Goal: Task Accomplishment & Management: Complete application form

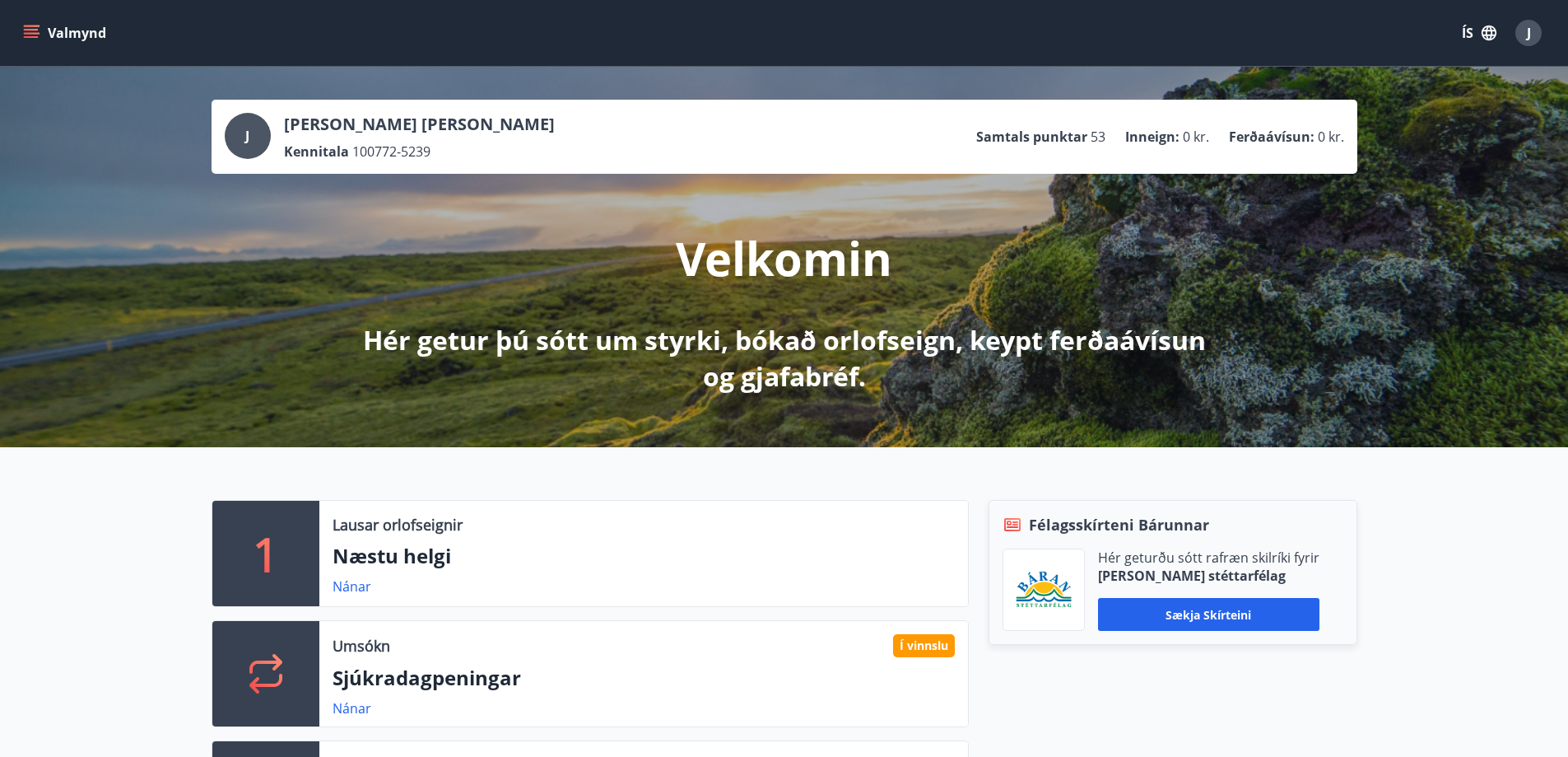
click at [34, 29] on icon "menu" at bounding box center [32, 30] width 15 height 2
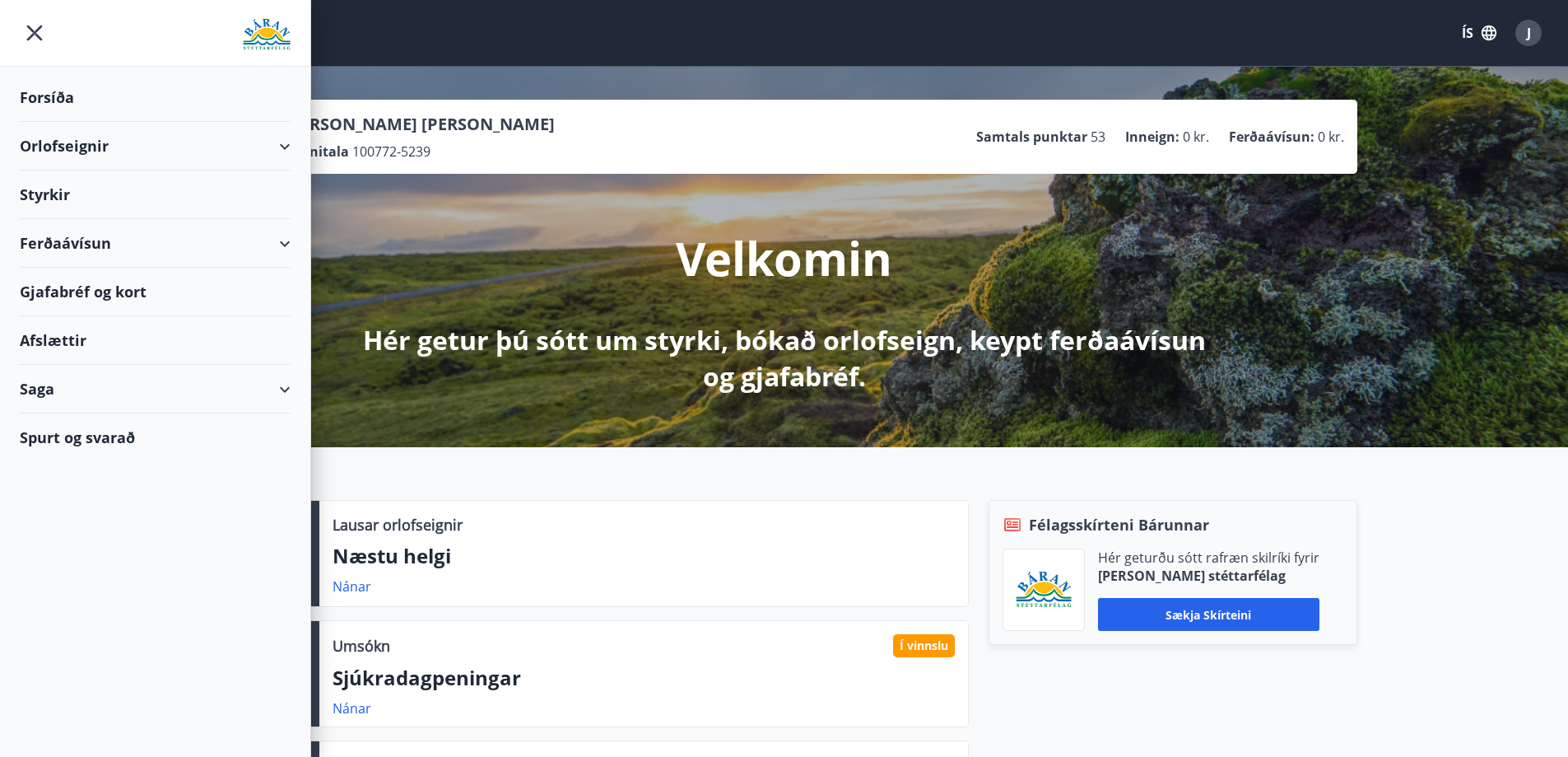
click at [72, 122] on div "Styrkir" at bounding box center [155, 98] width 271 height 48
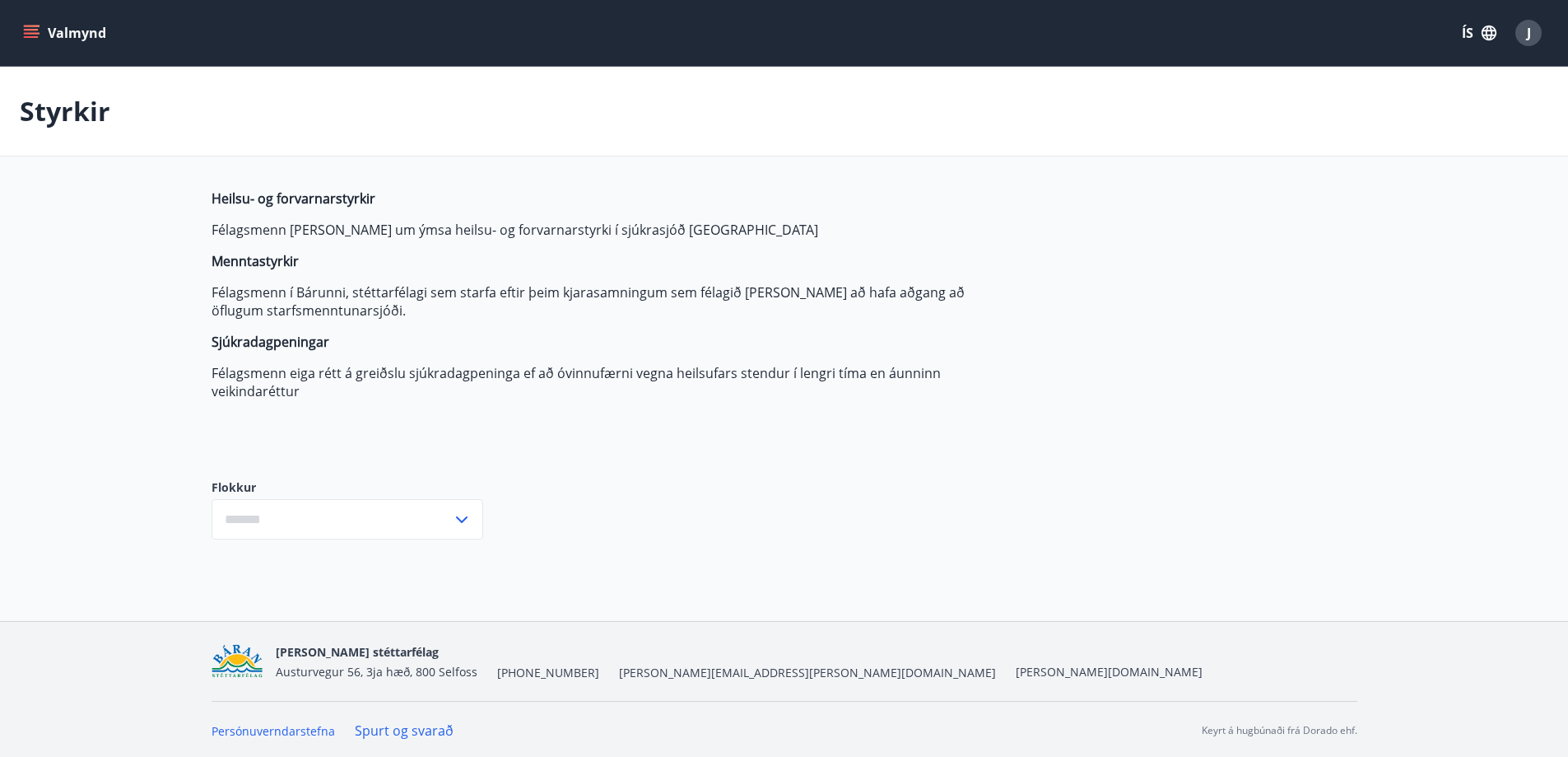
type input "***"
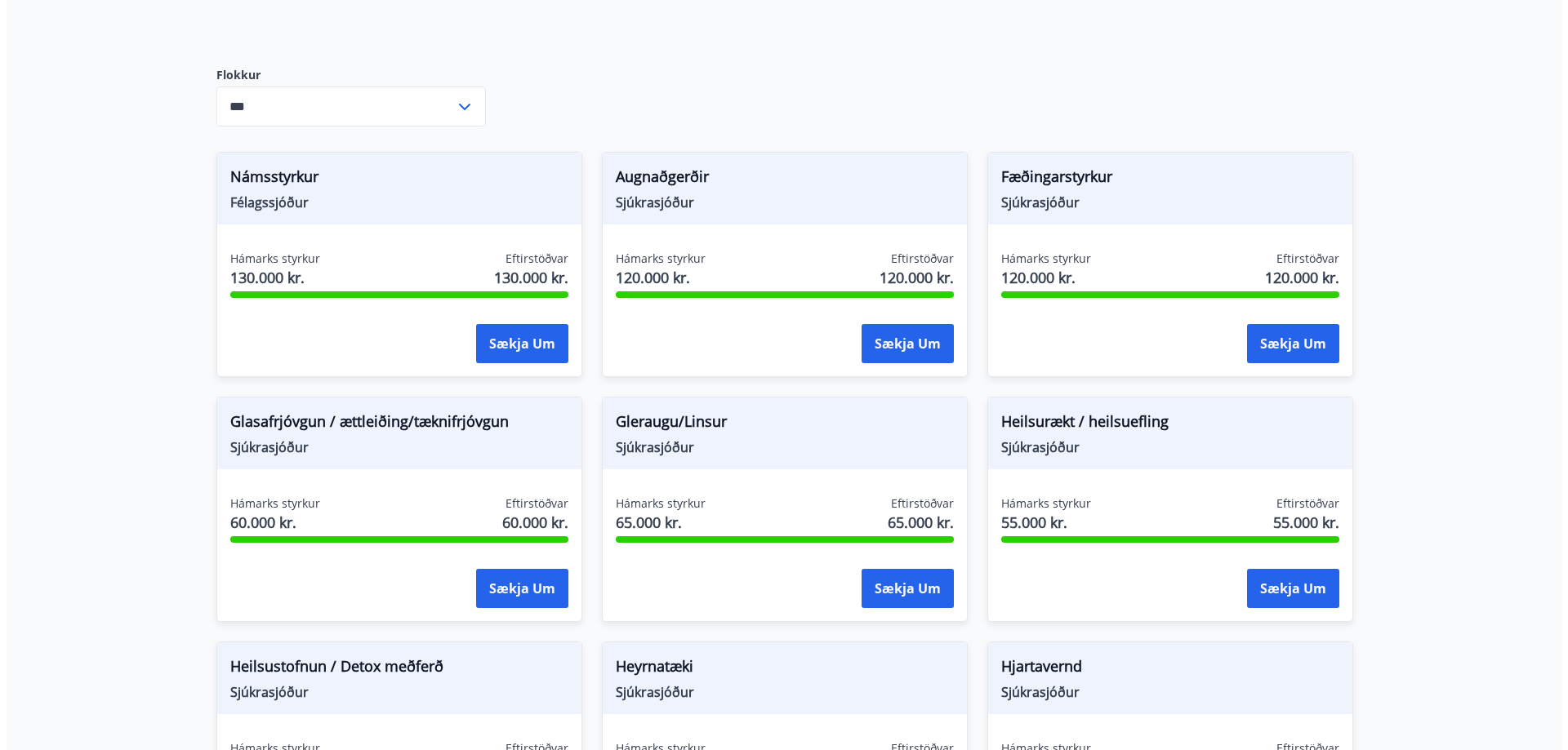
scroll to position [571, 0]
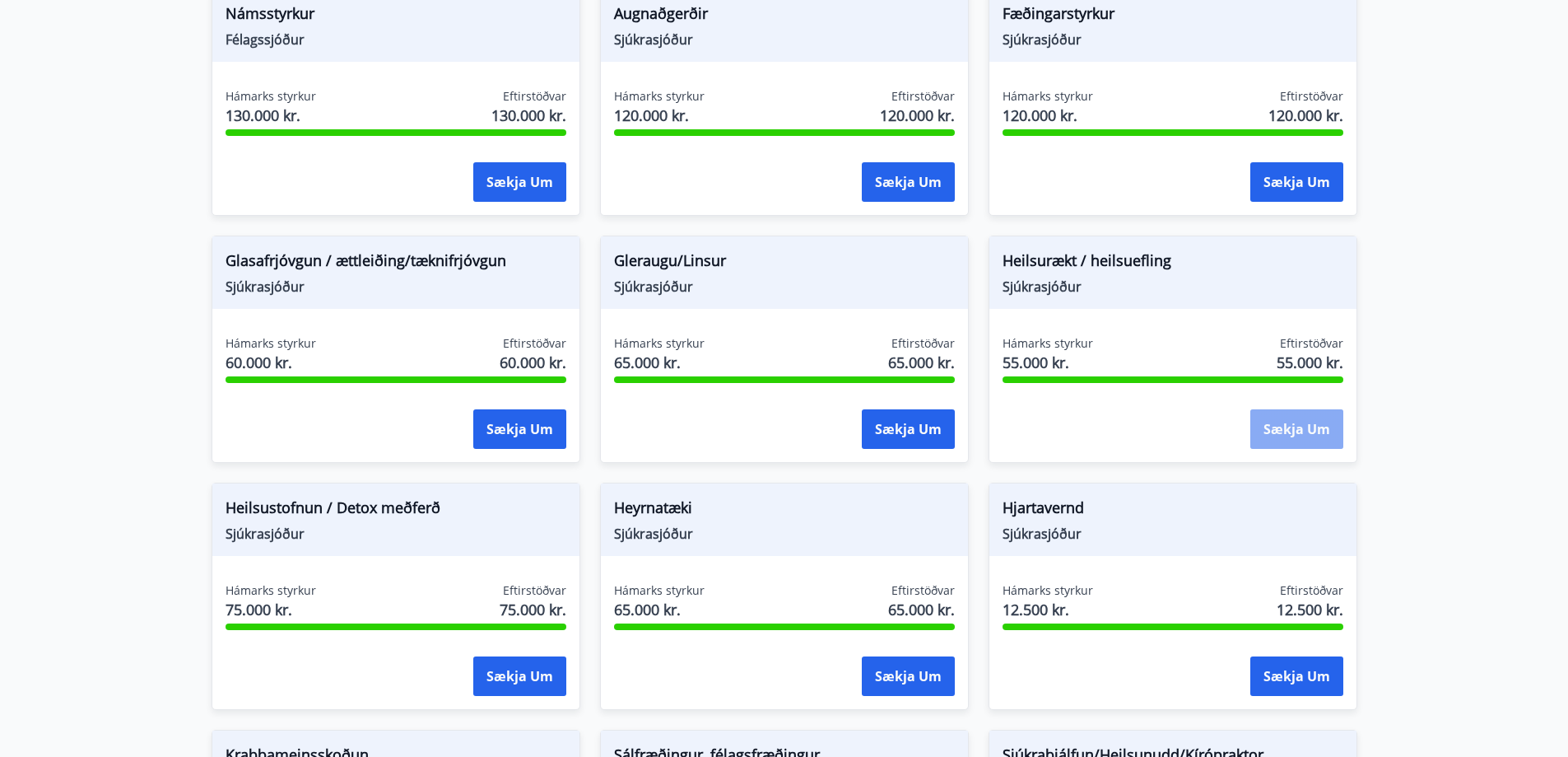
click at [1291, 436] on button "Sækja um" at bounding box center [1297, 429] width 93 height 40
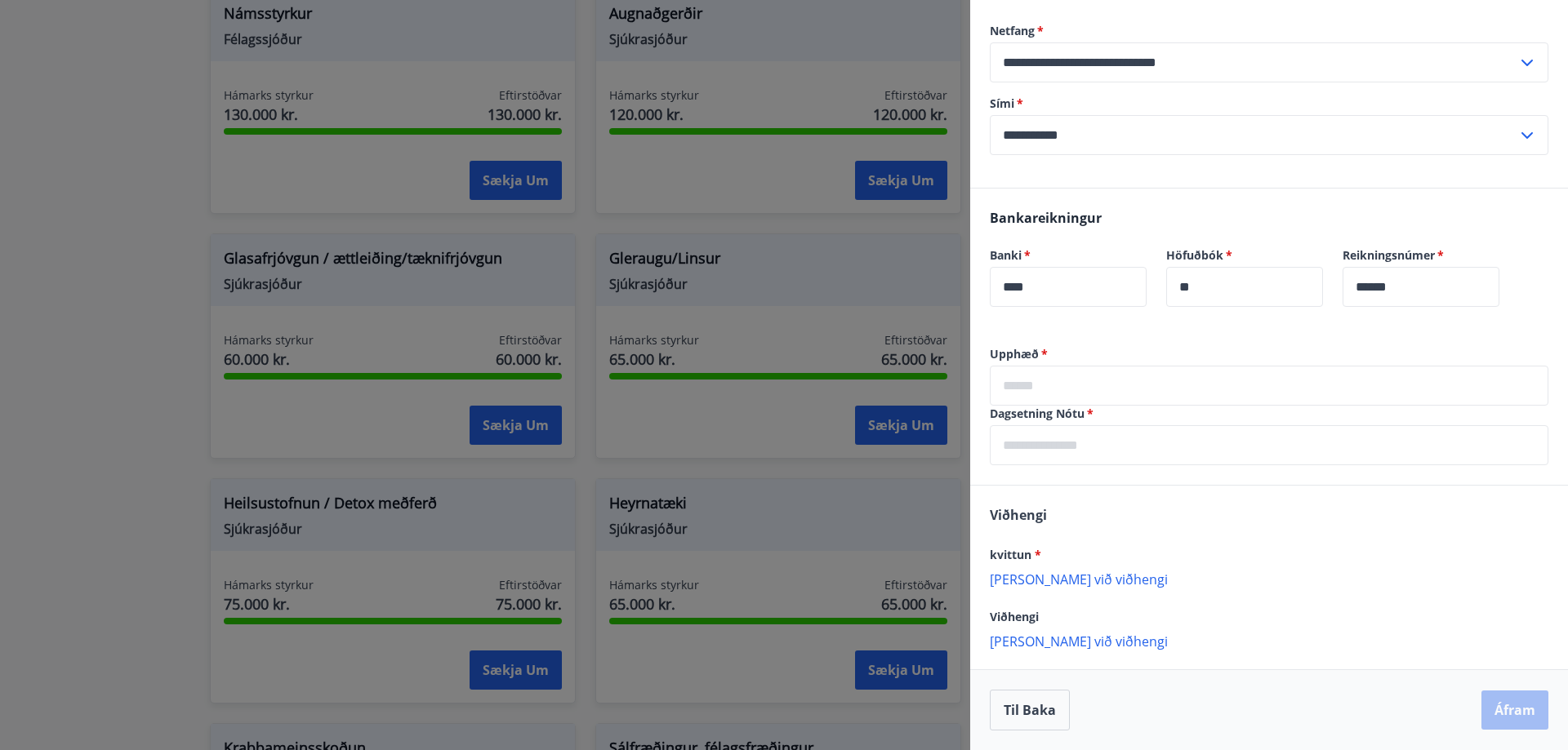
scroll to position [0, 0]
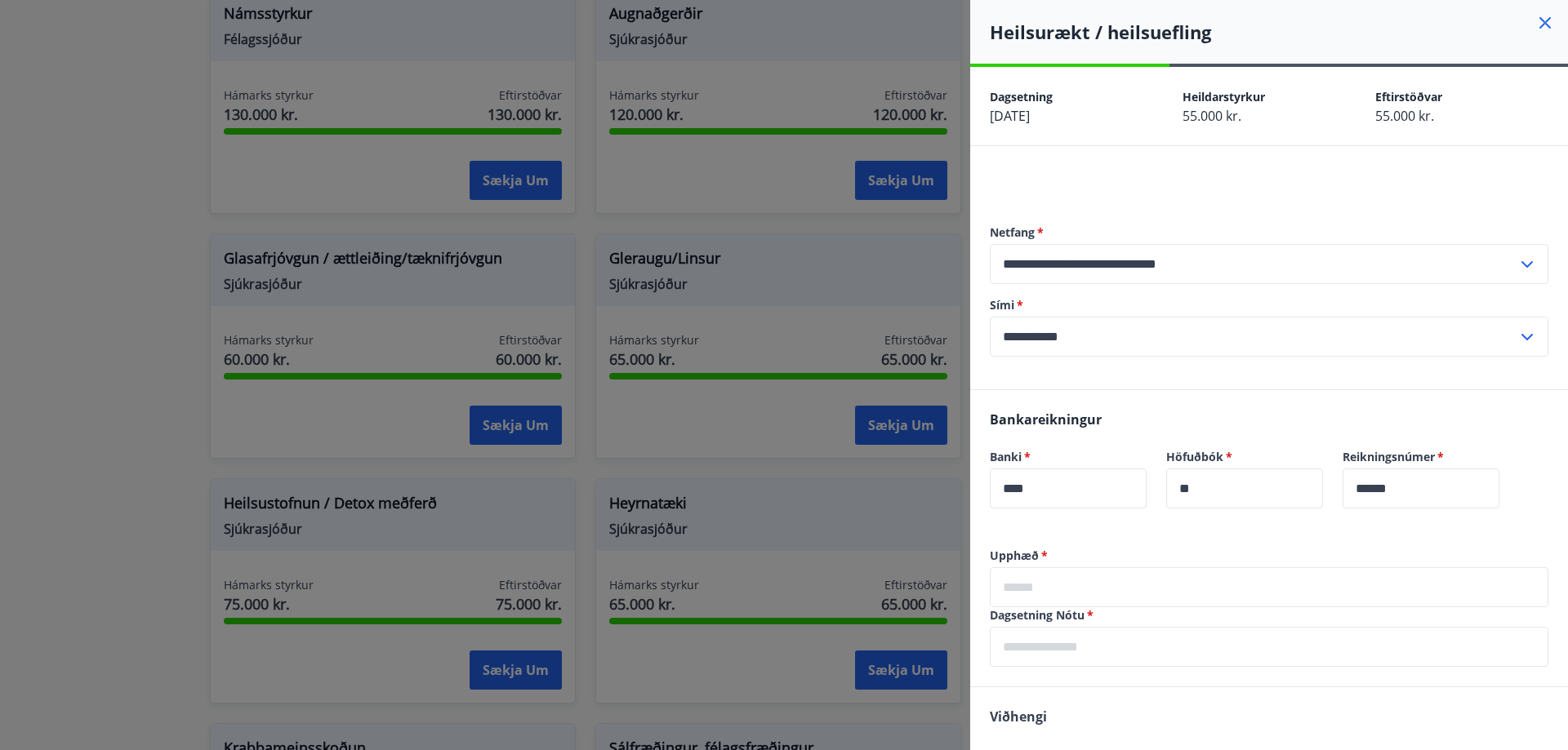
click at [1172, 581] on input "text" at bounding box center [1269, 586] width 559 height 40
type input "*"
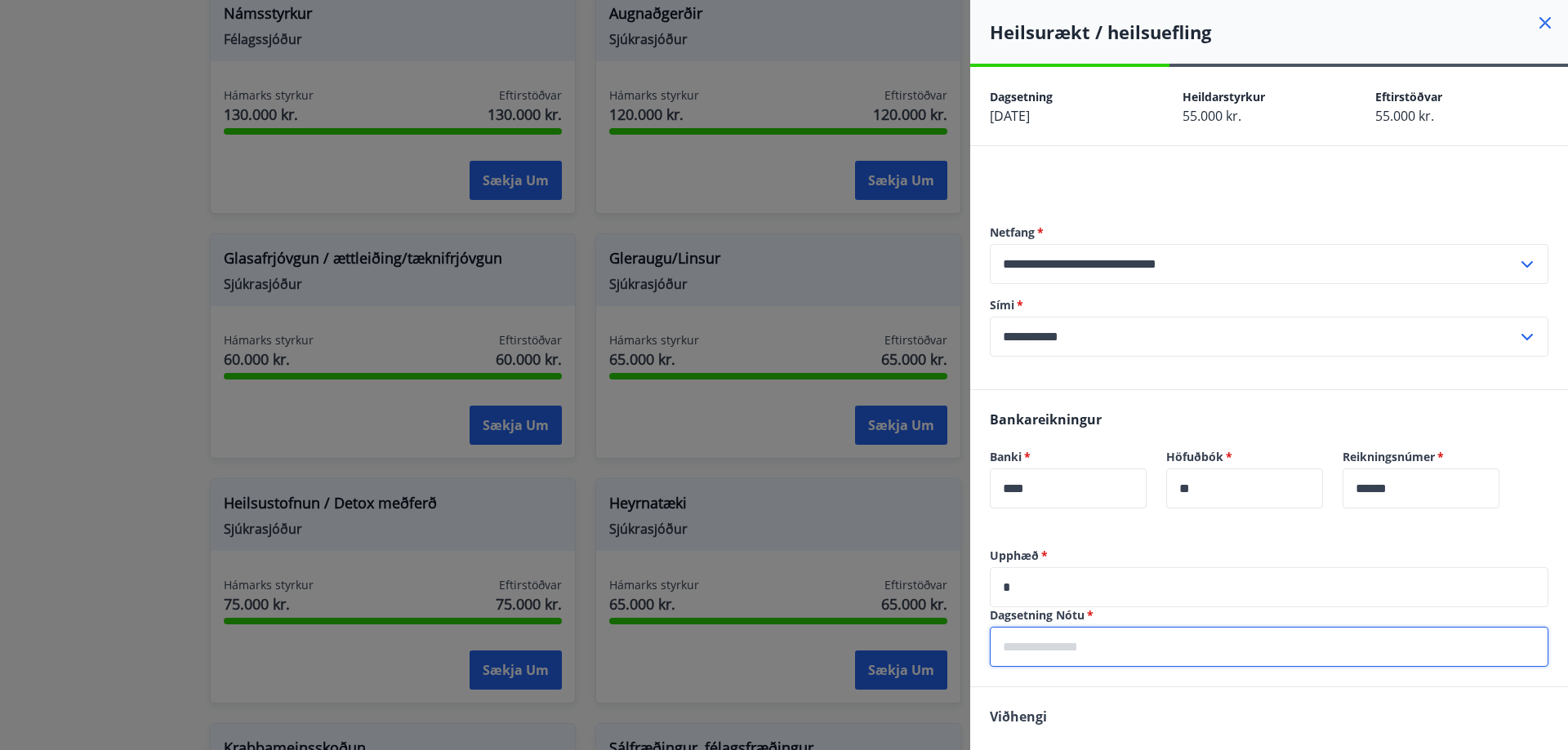
click at [1139, 649] on input "text" at bounding box center [1269, 646] width 559 height 40
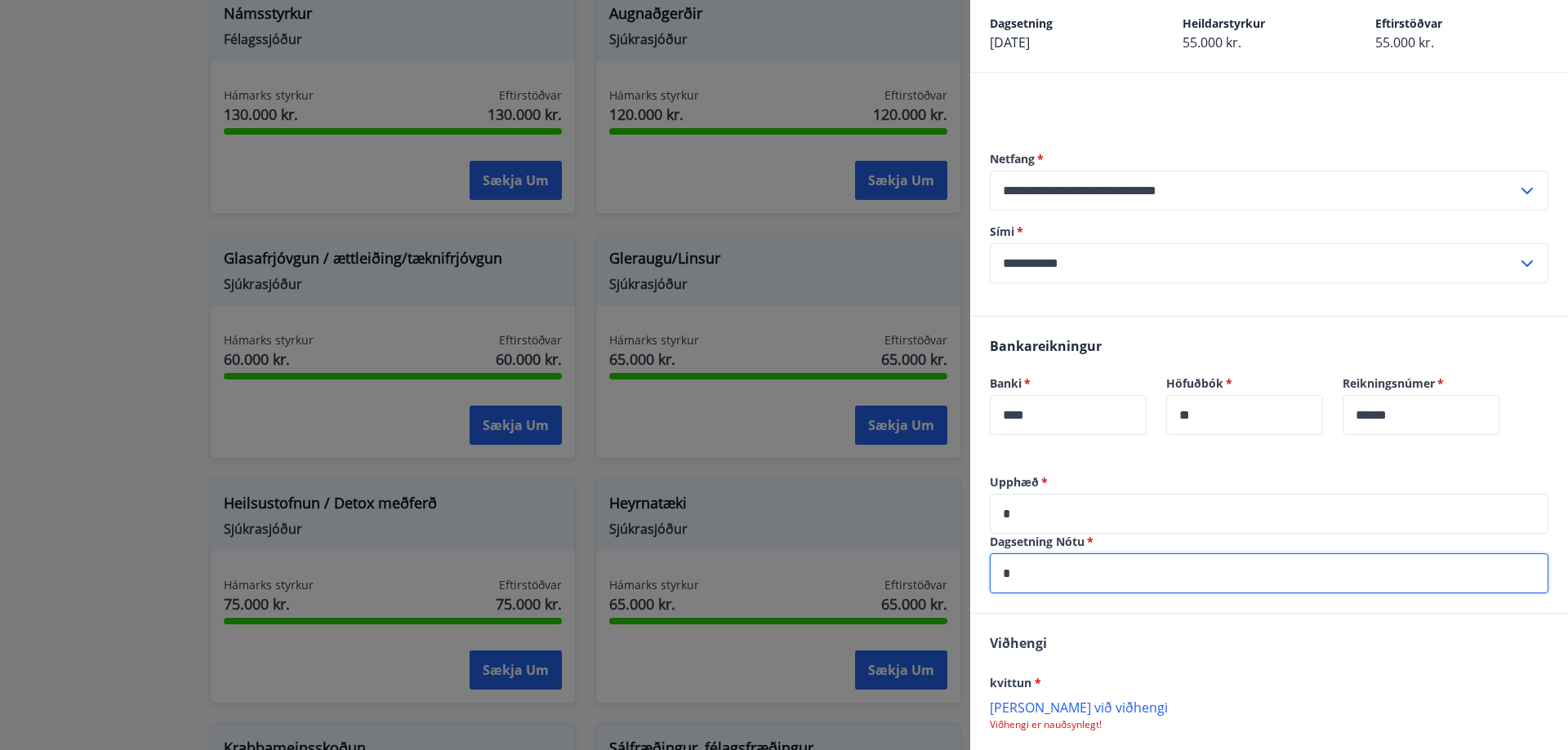
scroll to position [218, 0]
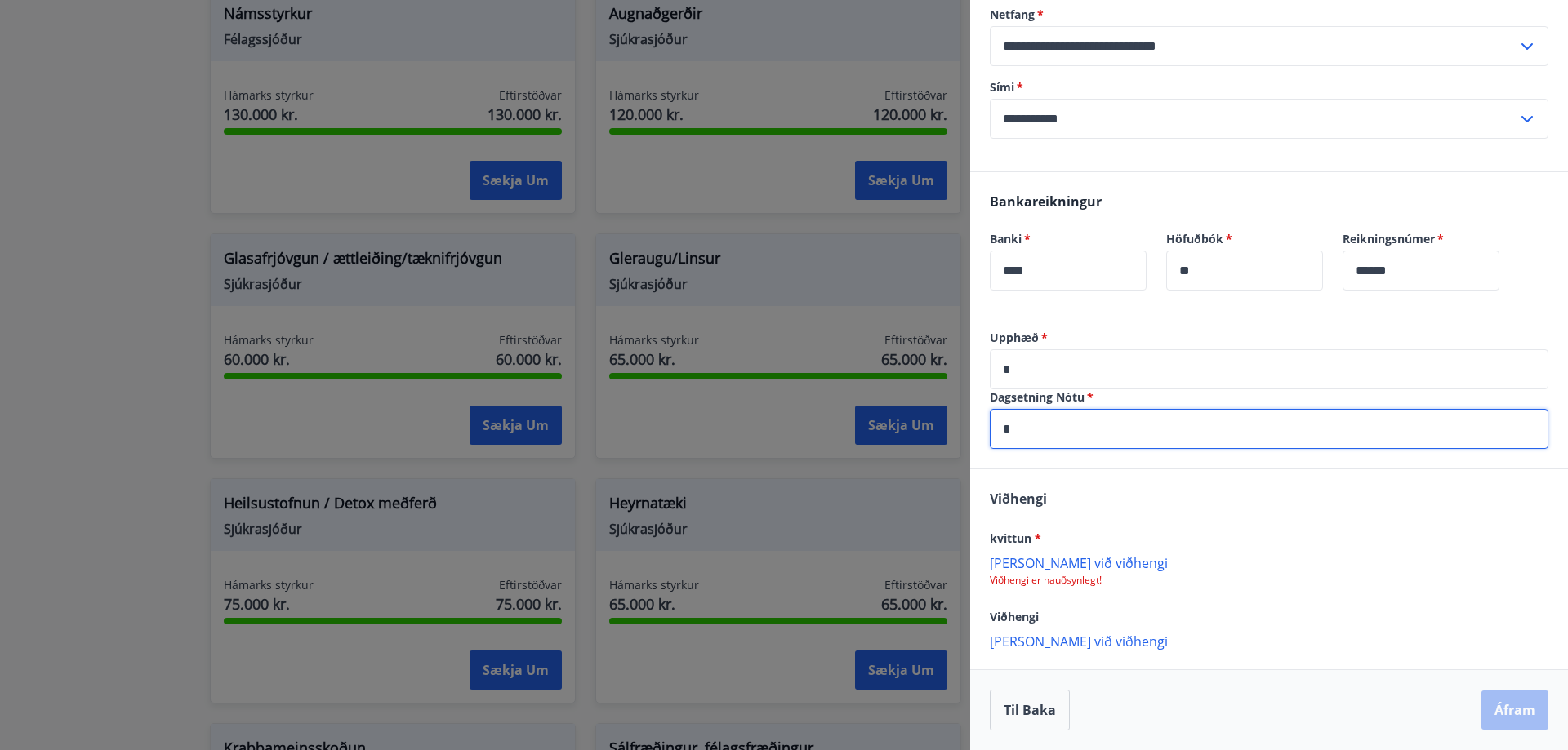
type input "*"
click at [1055, 561] on p "[PERSON_NAME] við viðhengi" at bounding box center [1269, 562] width 559 height 17
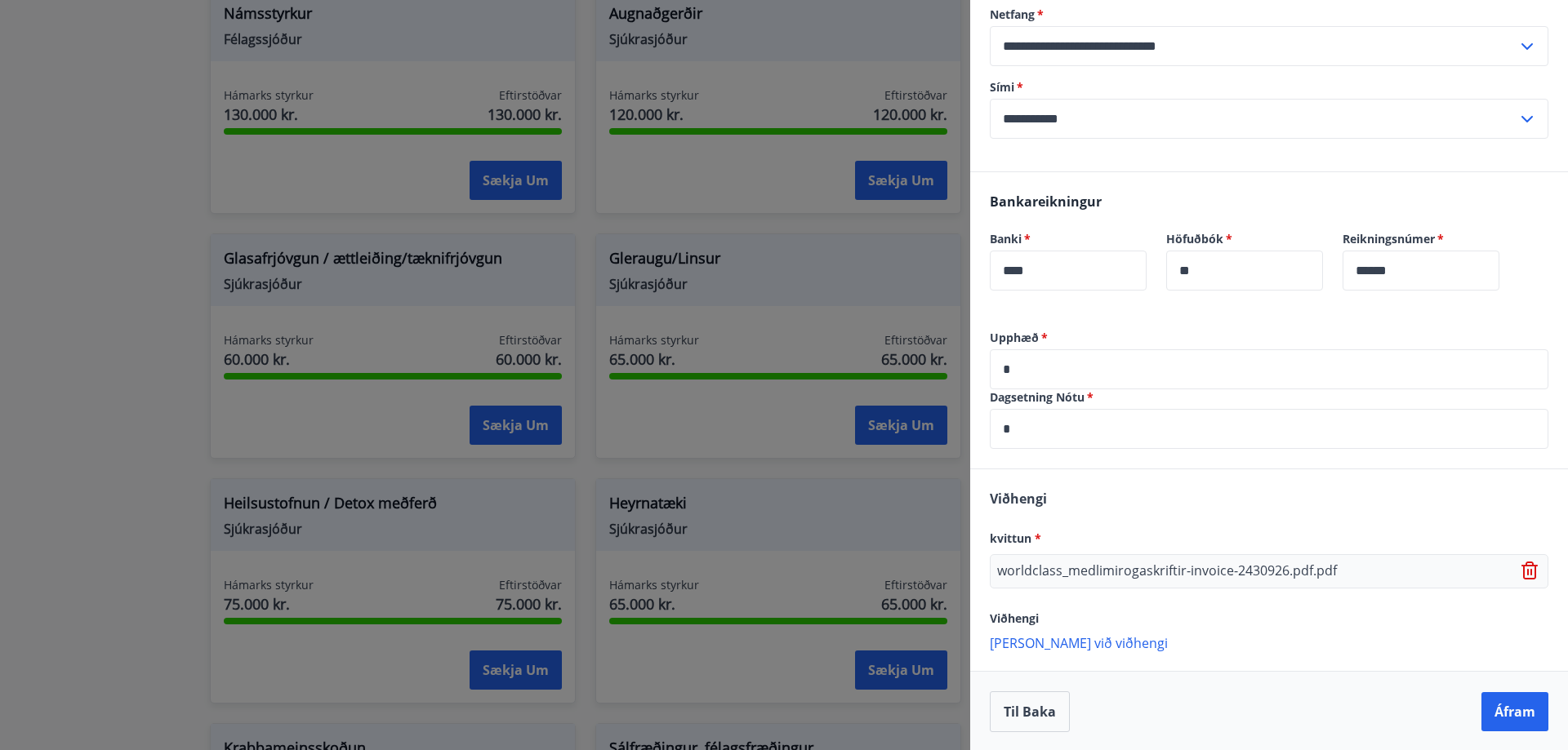
click at [1051, 640] on p "[PERSON_NAME] við viðhengi" at bounding box center [1269, 642] width 559 height 17
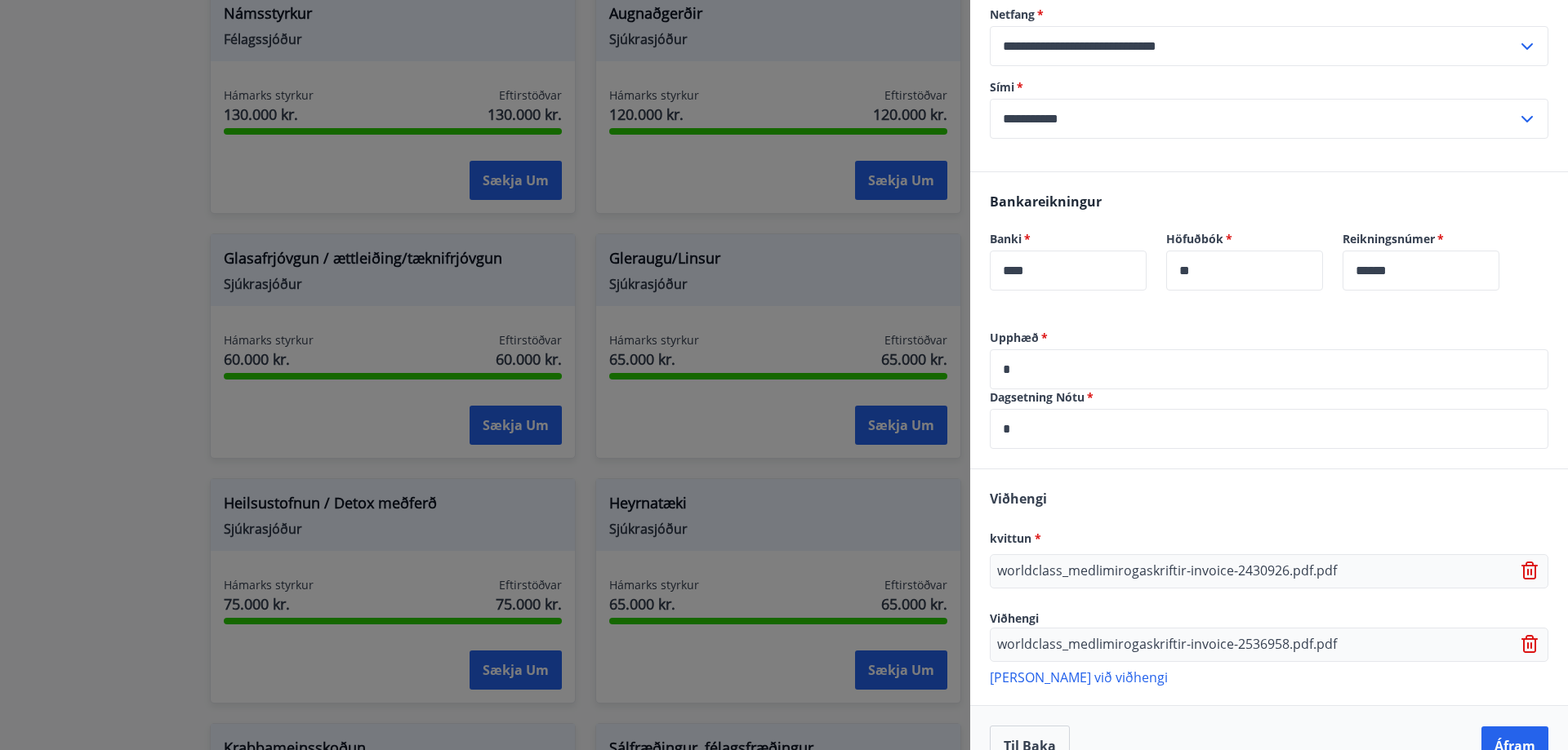
scroll to position [254, 0]
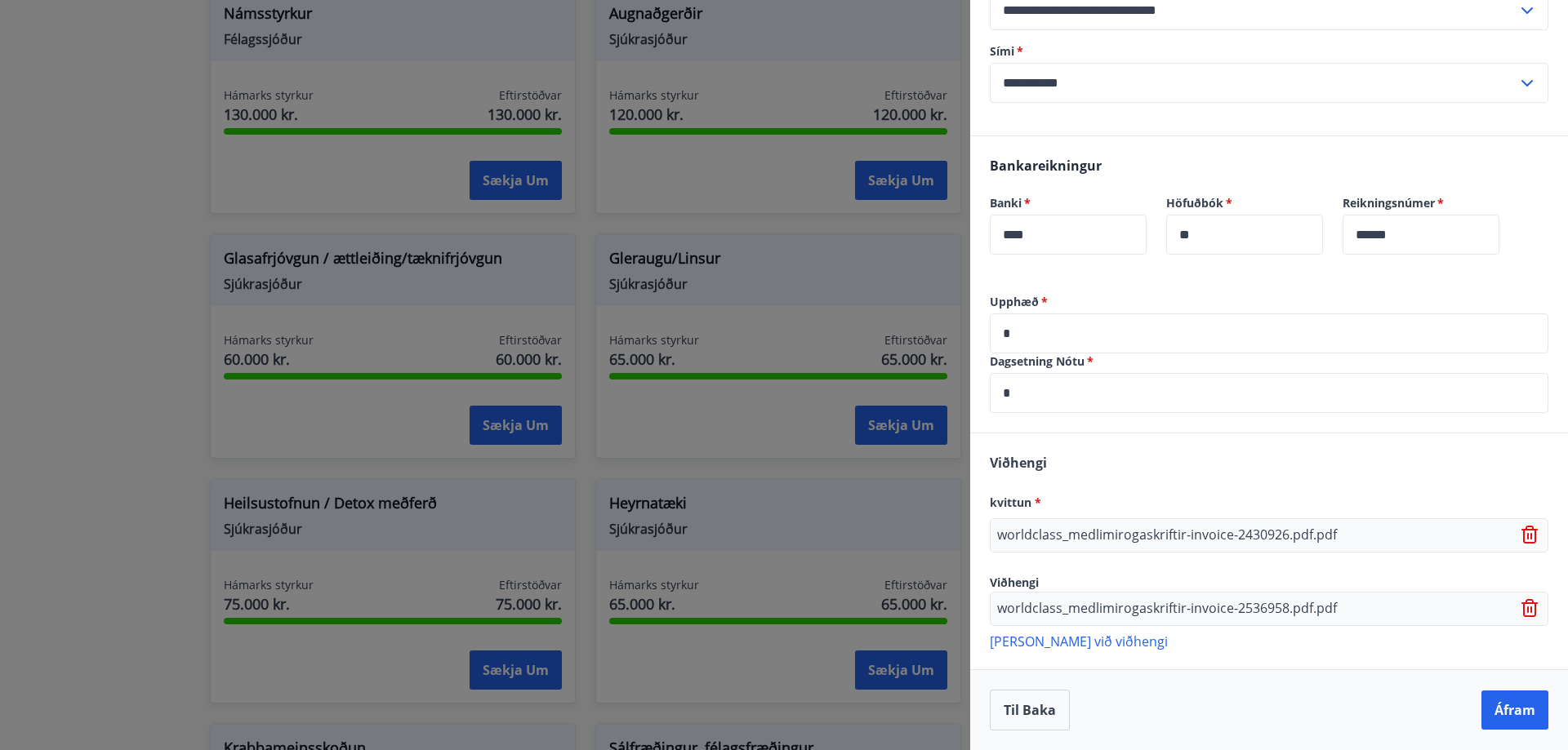
click at [1051, 639] on p "[PERSON_NAME] við viðhengi" at bounding box center [1269, 640] width 559 height 17
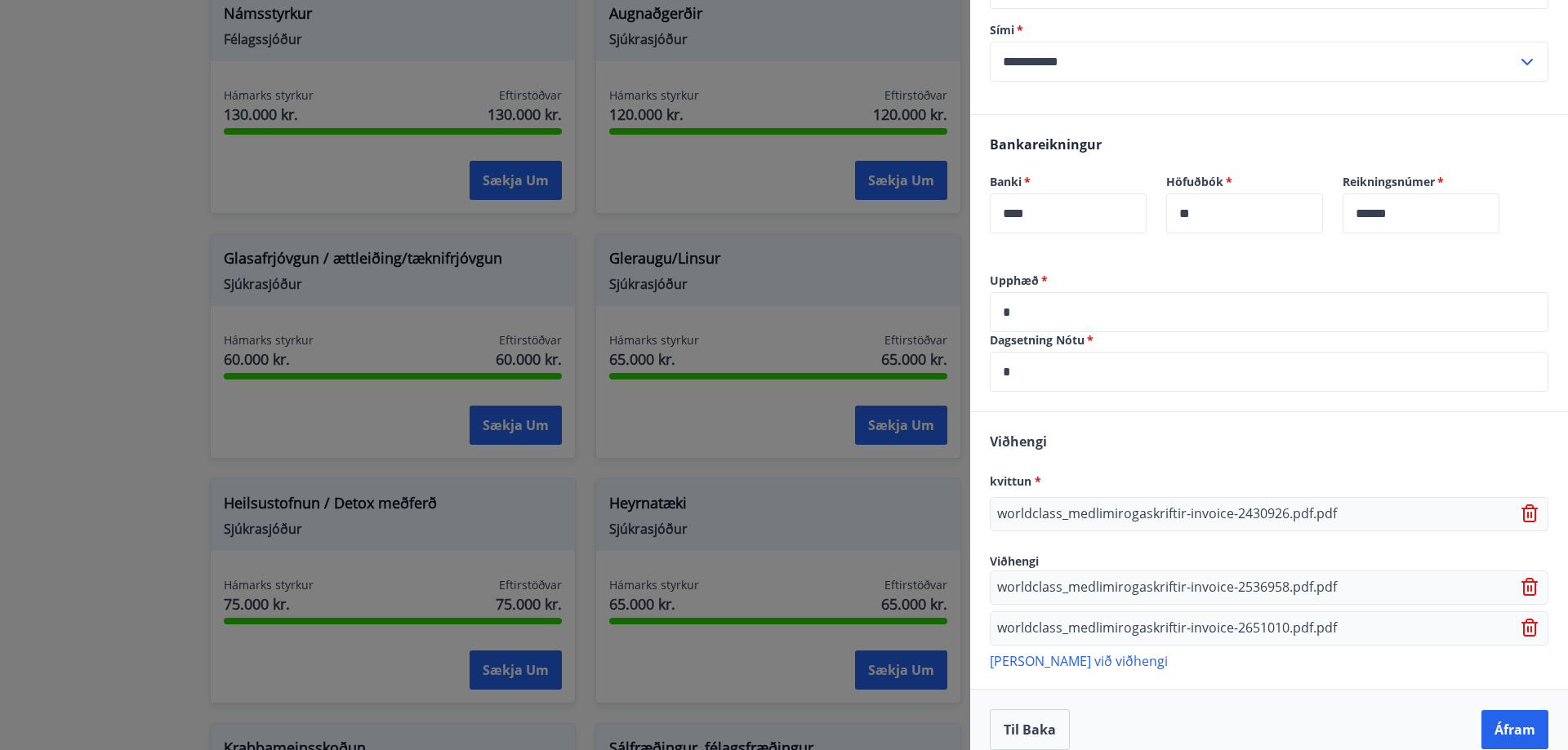
scroll to position [294, 0]
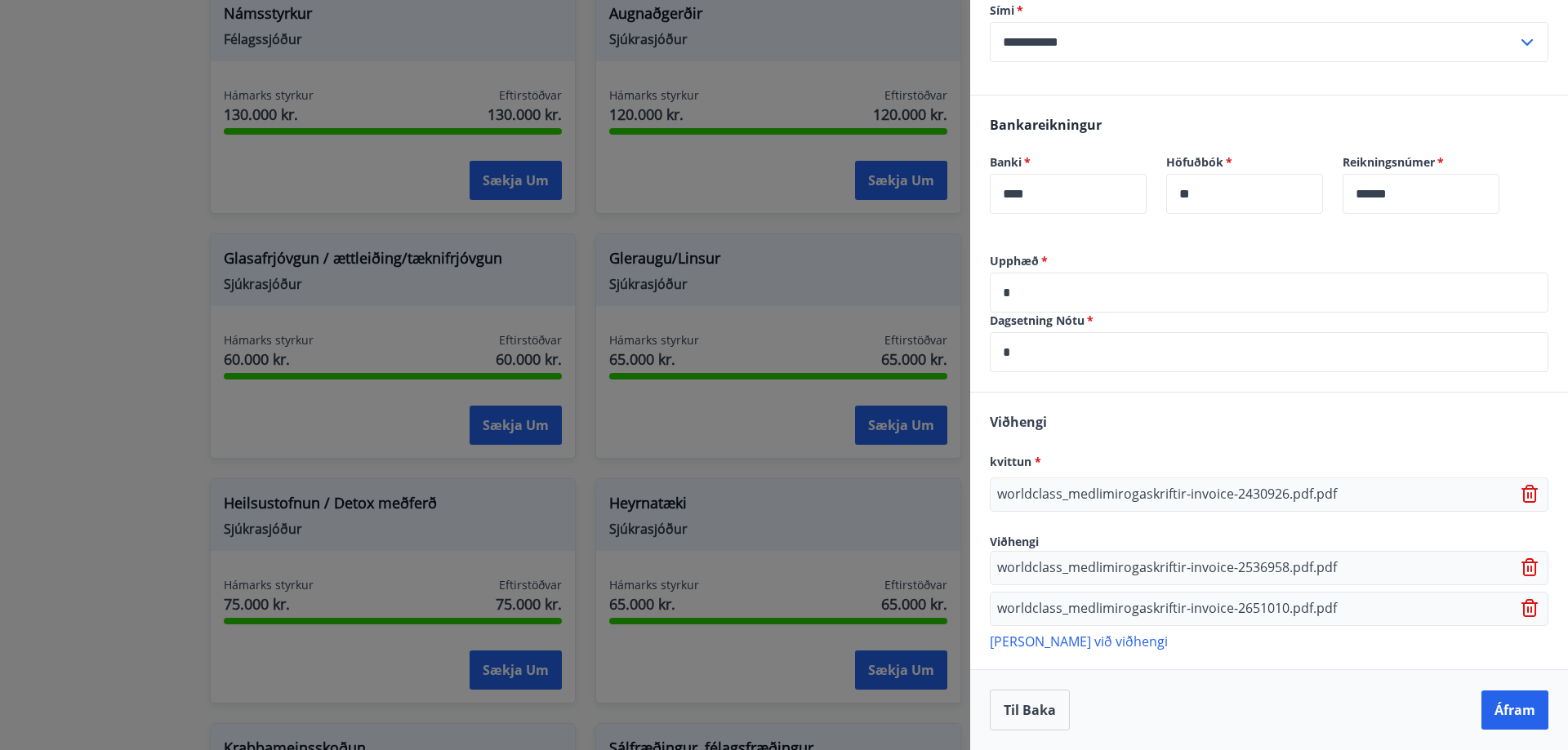
click at [1070, 647] on p "[PERSON_NAME] við viðhengi" at bounding box center [1269, 640] width 559 height 17
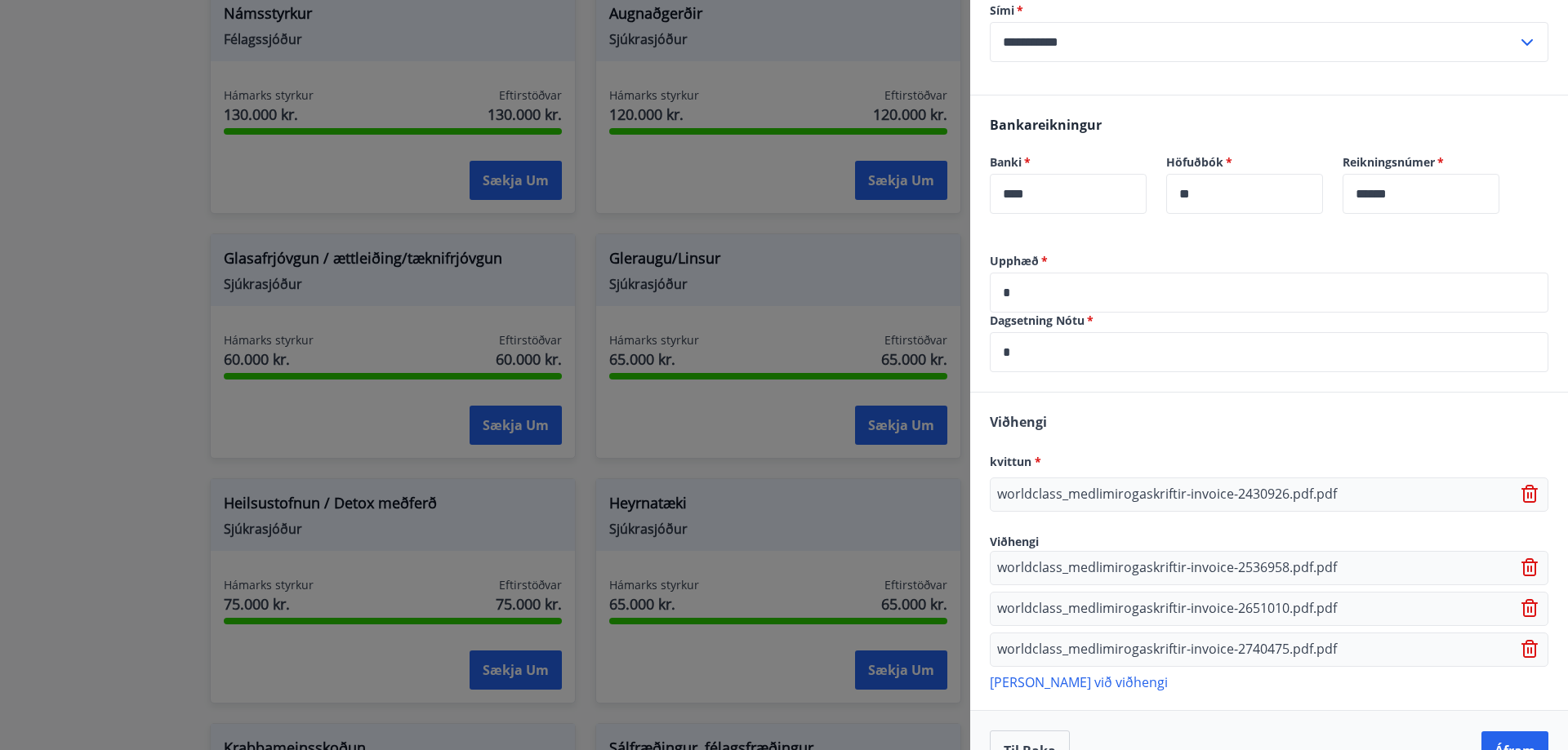
scroll to position [336, 0]
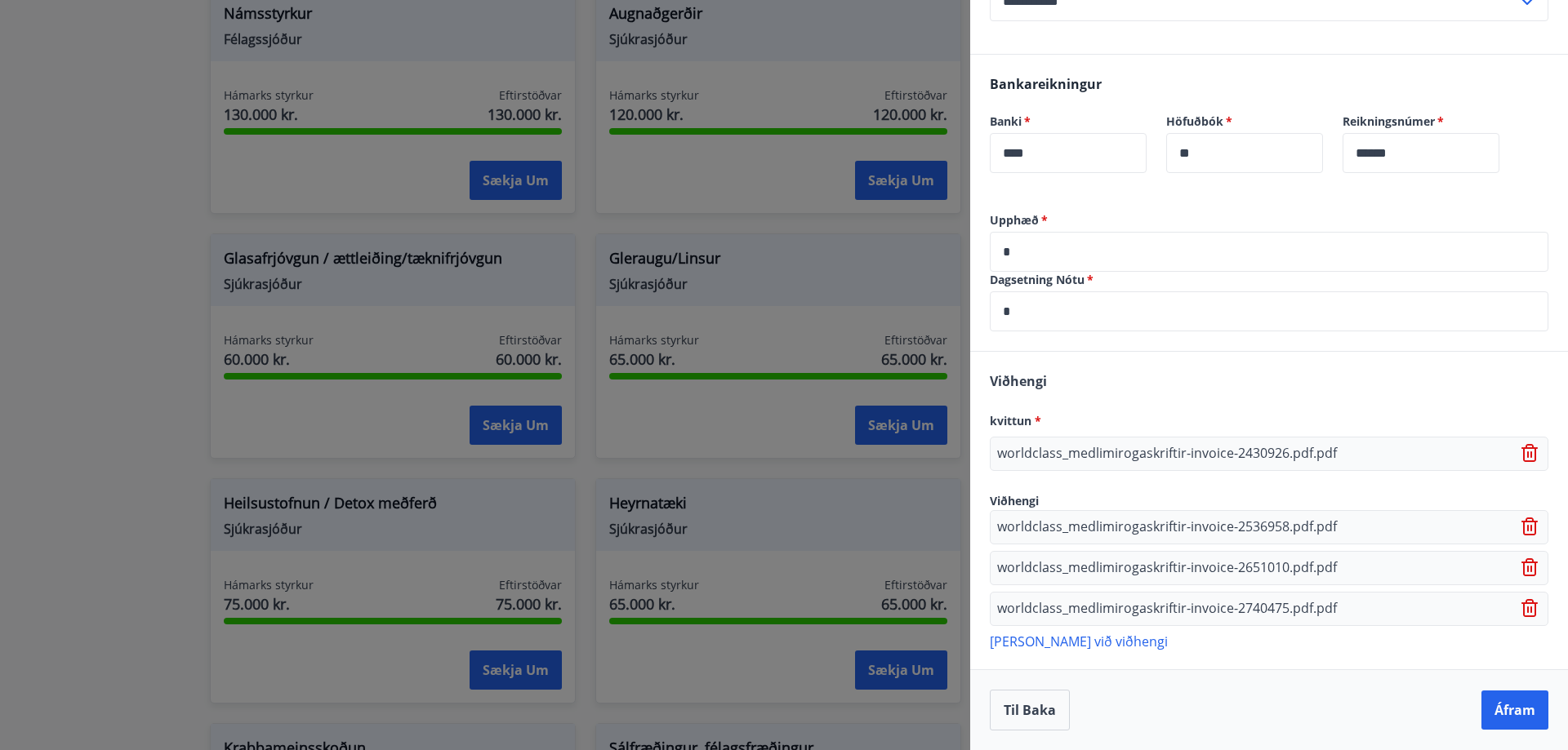
click at [1026, 649] on p "[PERSON_NAME] við viðhengi" at bounding box center [1269, 640] width 559 height 17
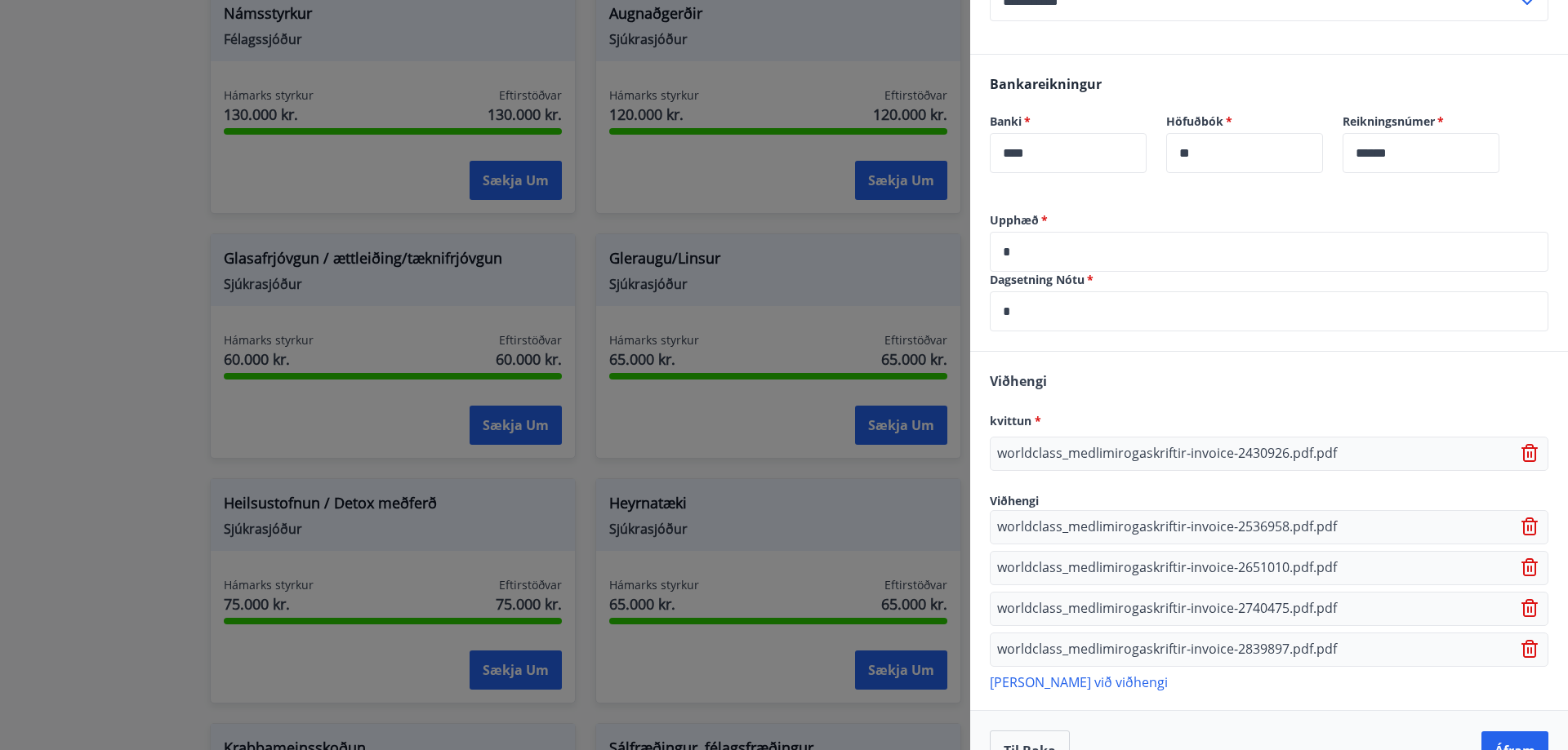
click at [1095, 687] on p "[PERSON_NAME] við viðhengi" at bounding box center [1269, 682] width 559 height 17
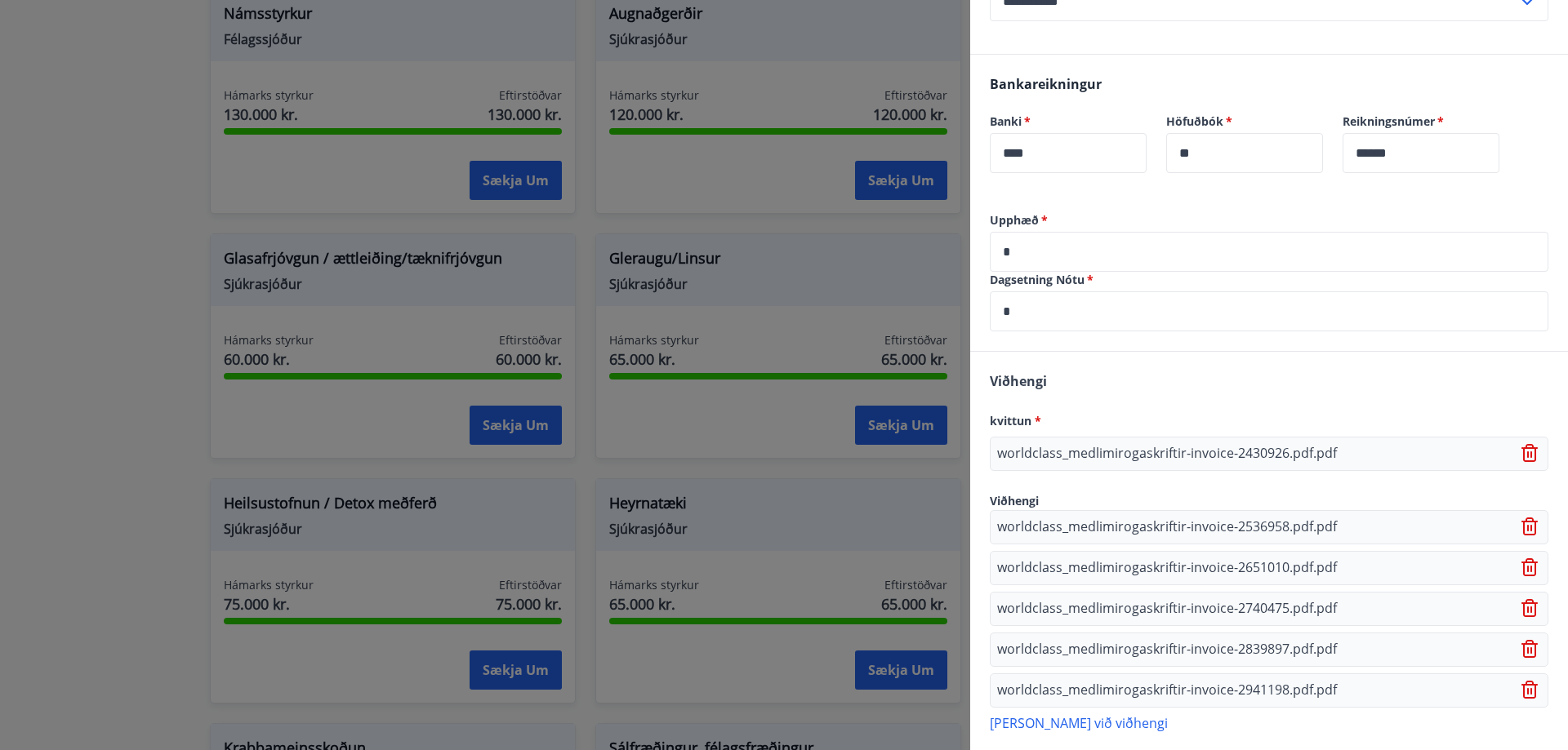
scroll to position [417, 0]
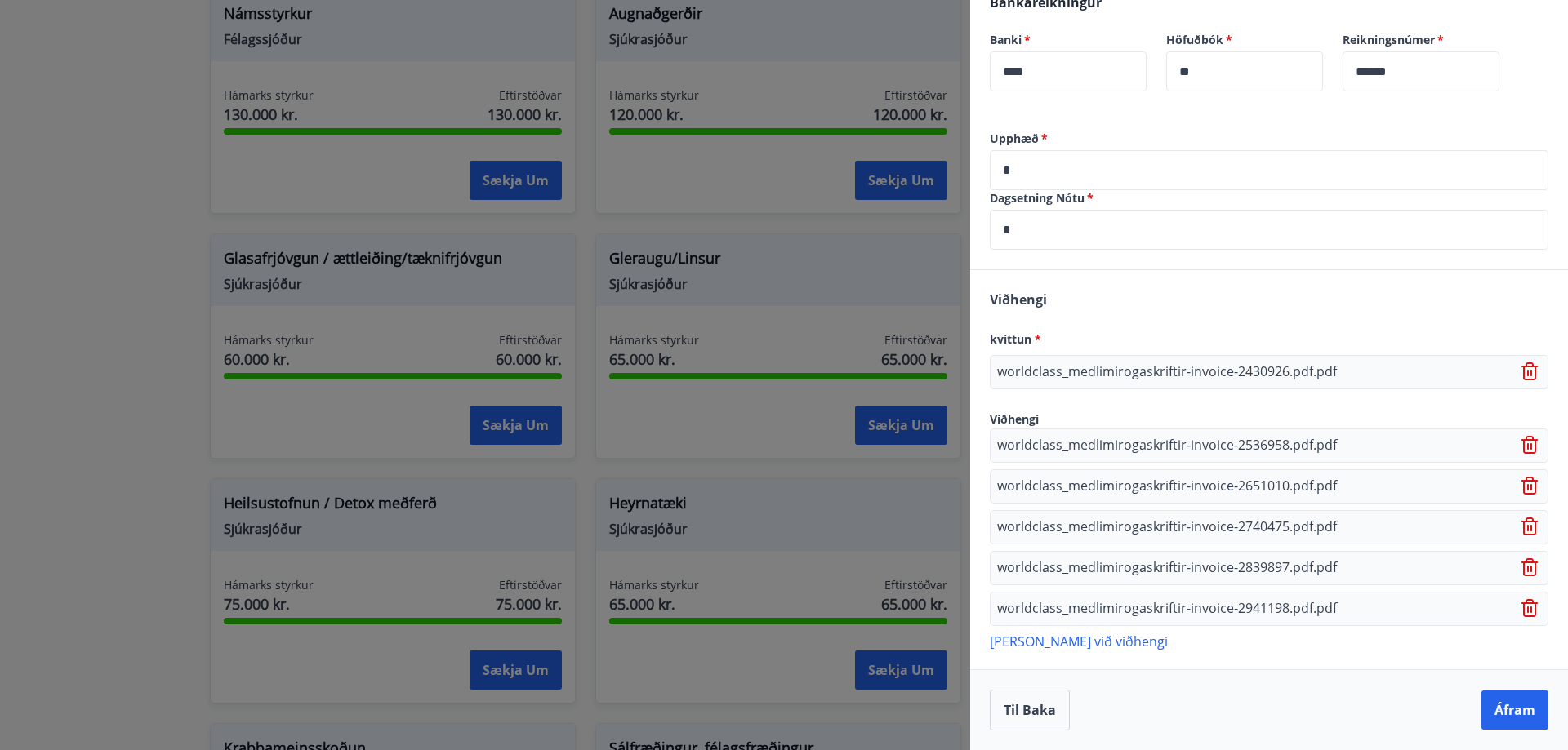
click at [1036, 643] on p "[PERSON_NAME] við viðhengi" at bounding box center [1269, 640] width 559 height 17
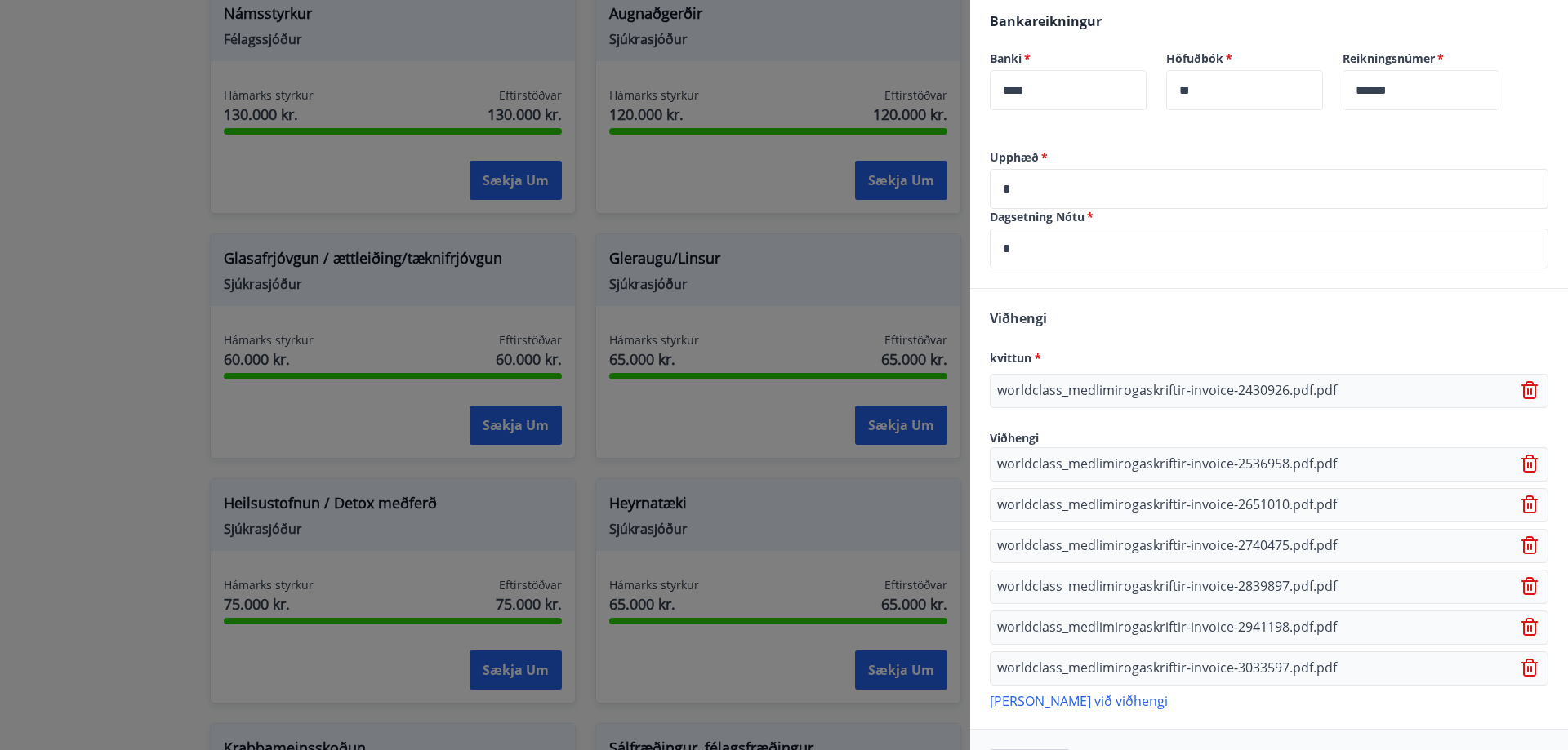
scroll to position [458, 0]
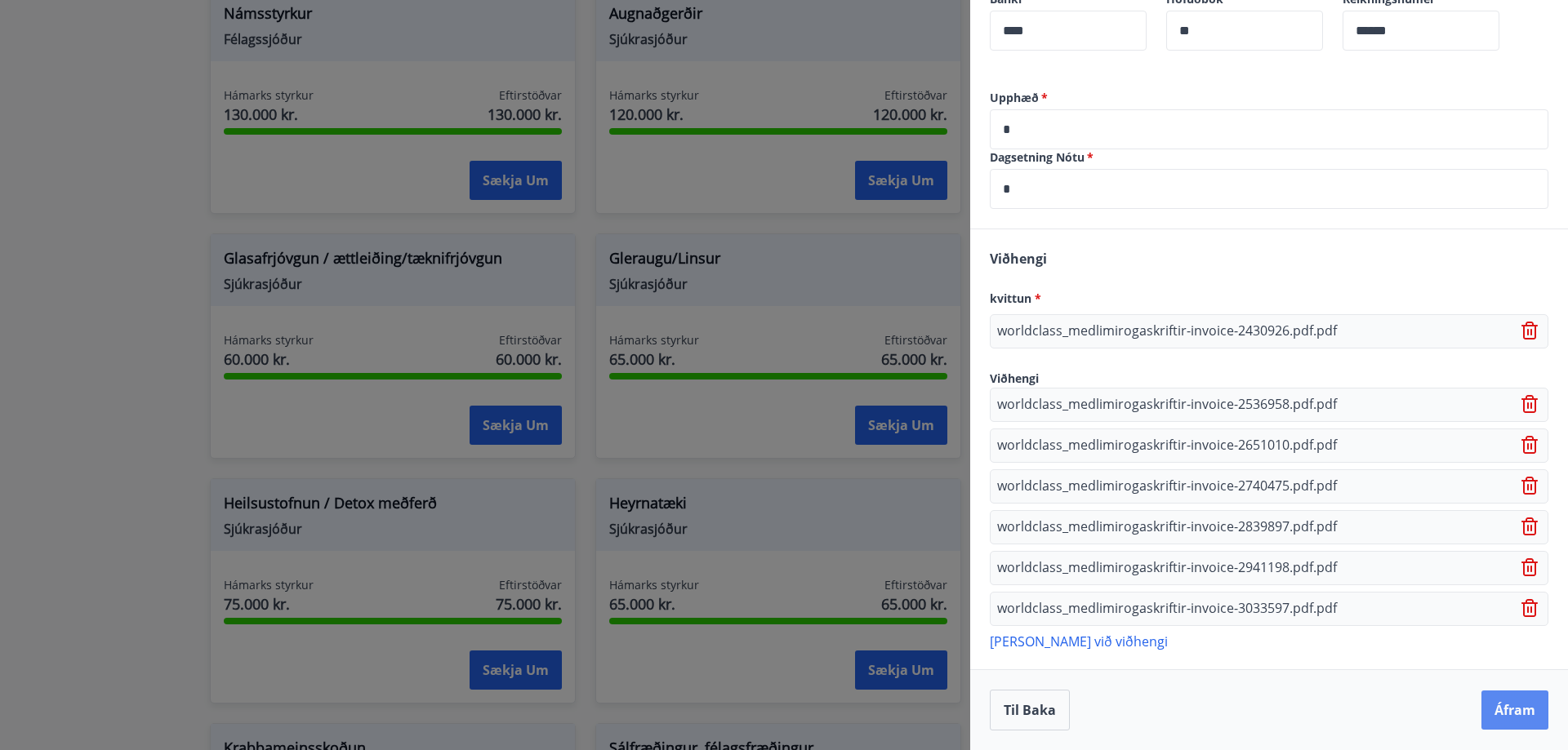
click at [1512, 711] on button "Áfram" at bounding box center [1515, 710] width 67 height 40
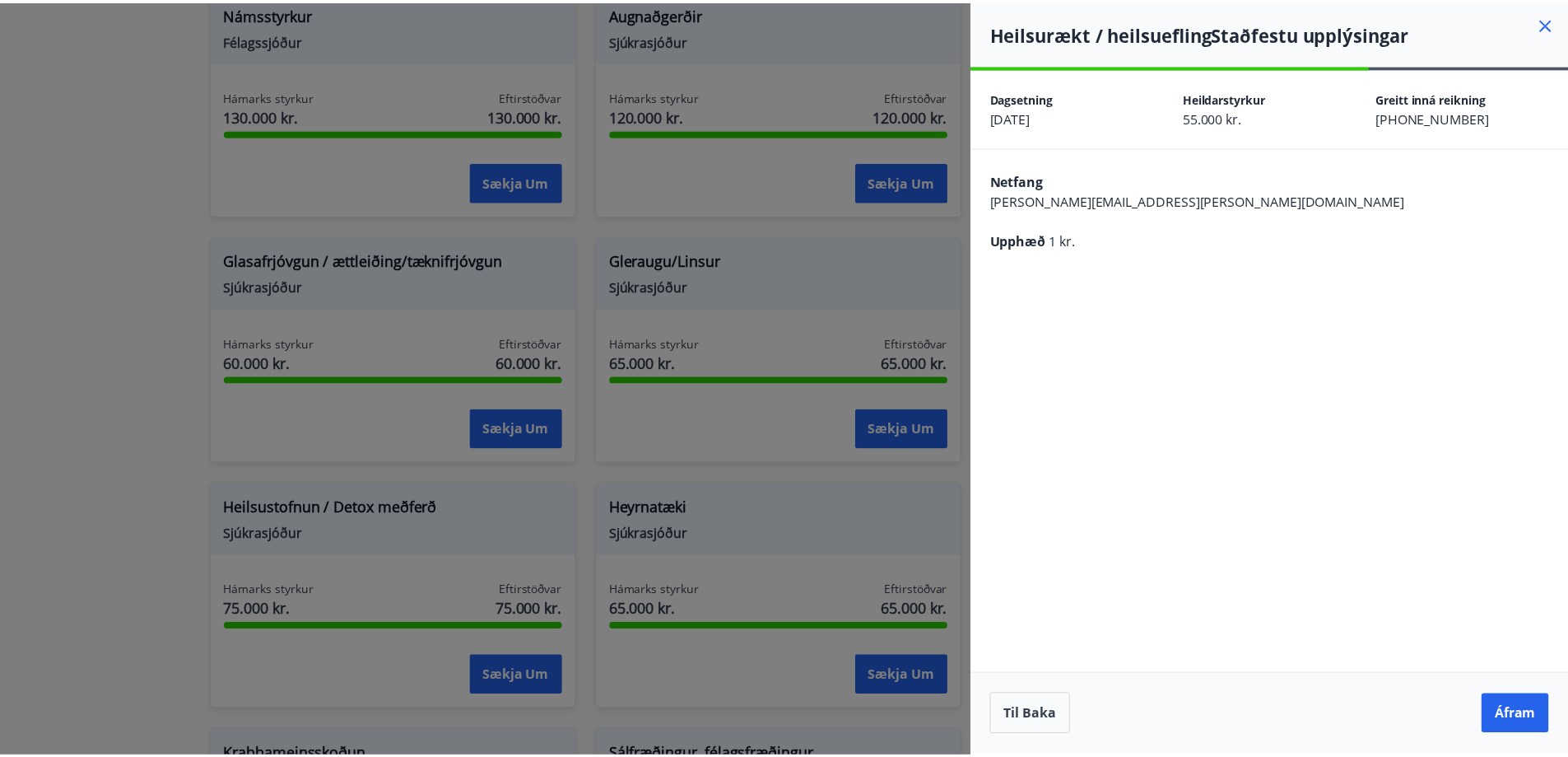
scroll to position [0, 0]
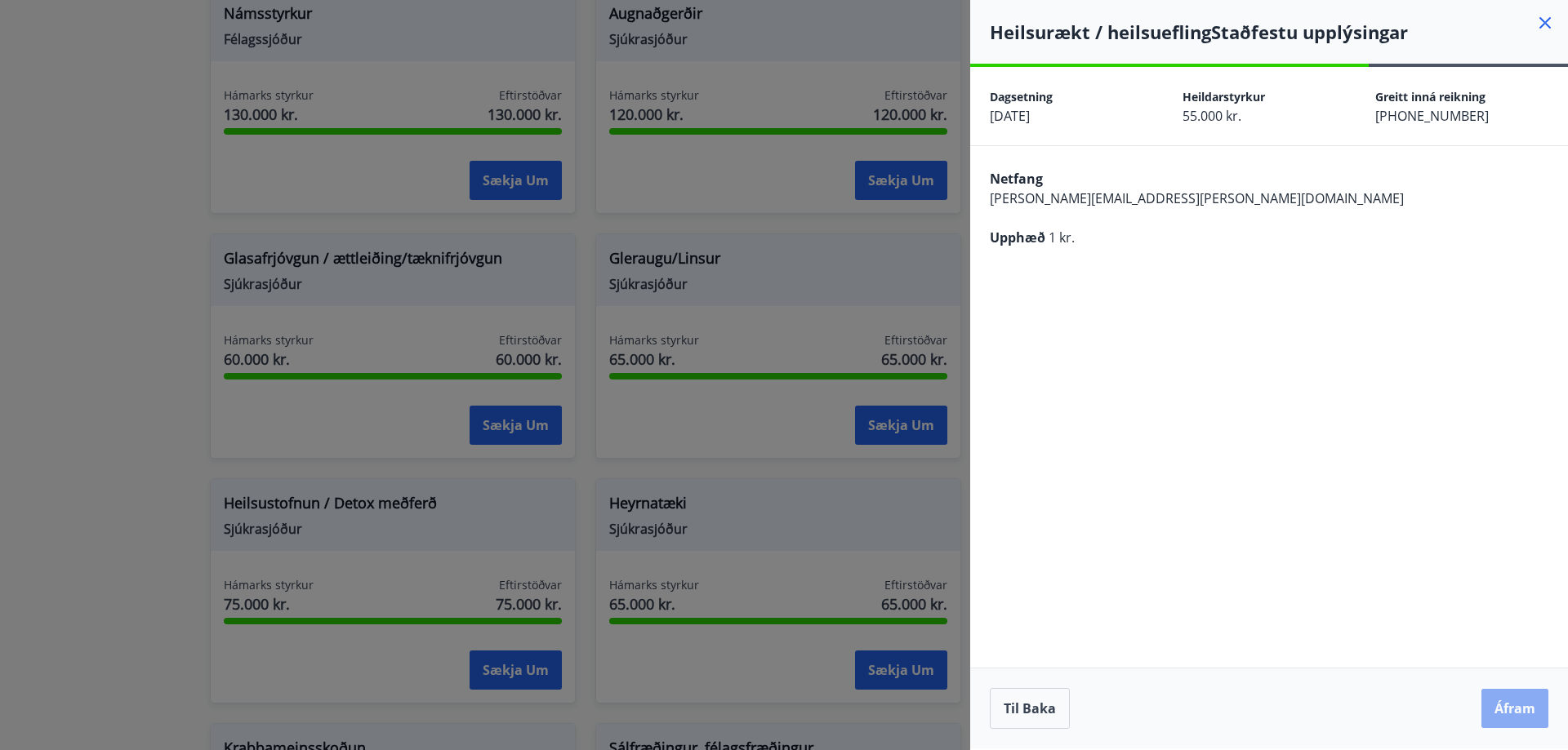
click at [1504, 712] on button "Áfram" at bounding box center [1515, 709] width 67 height 40
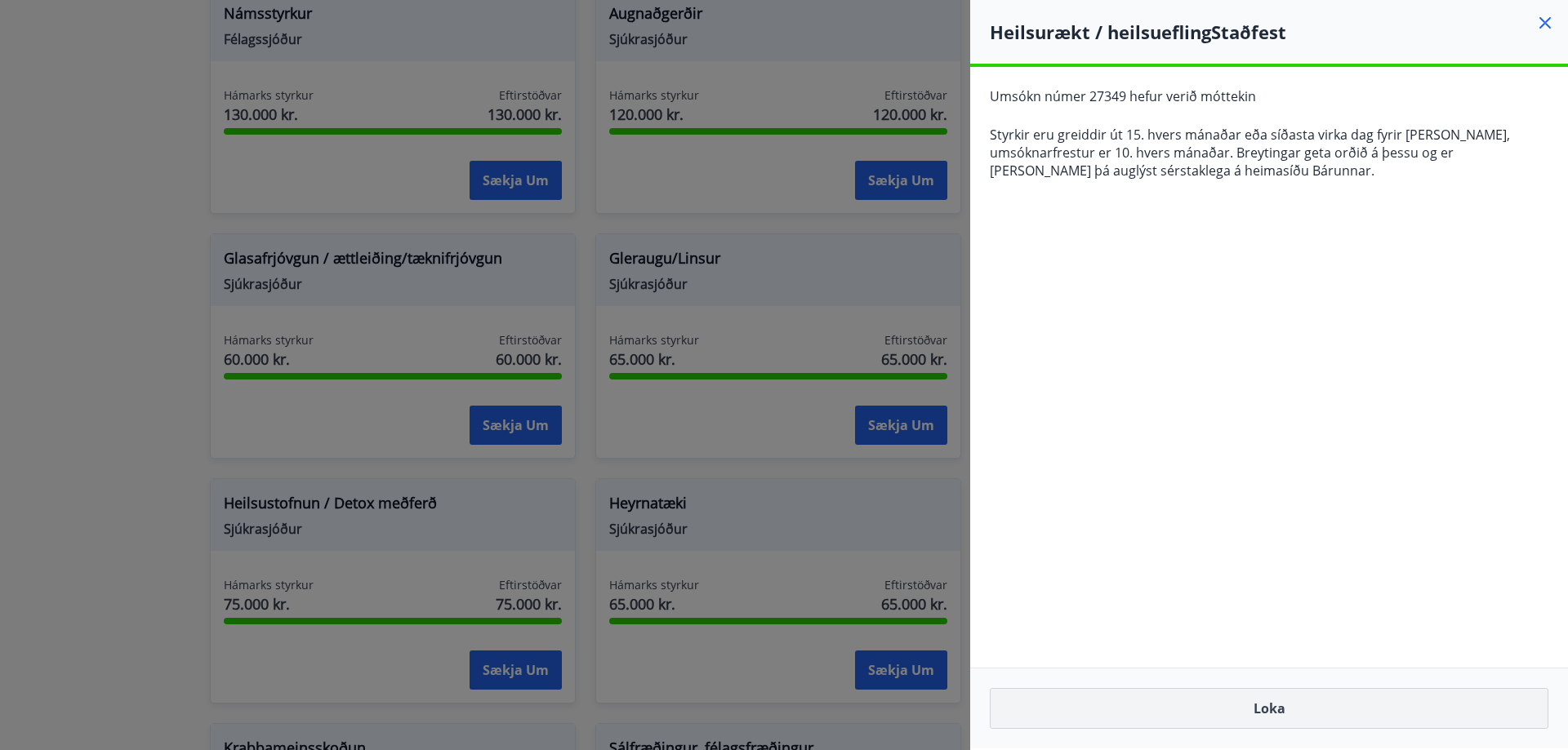
click at [1259, 702] on button "Loka" at bounding box center [1269, 709] width 559 height 40
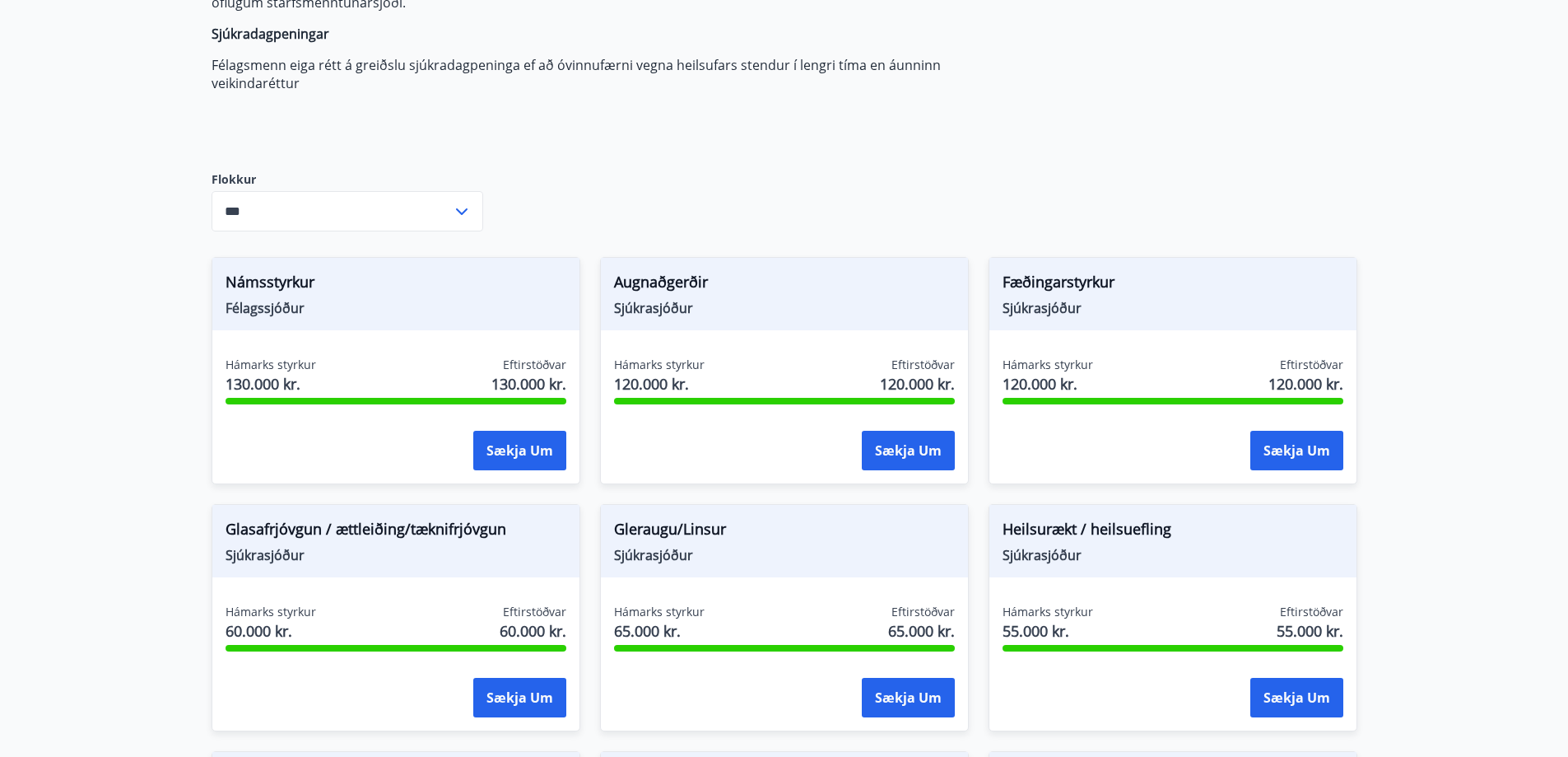
scroll to position [330, 0]
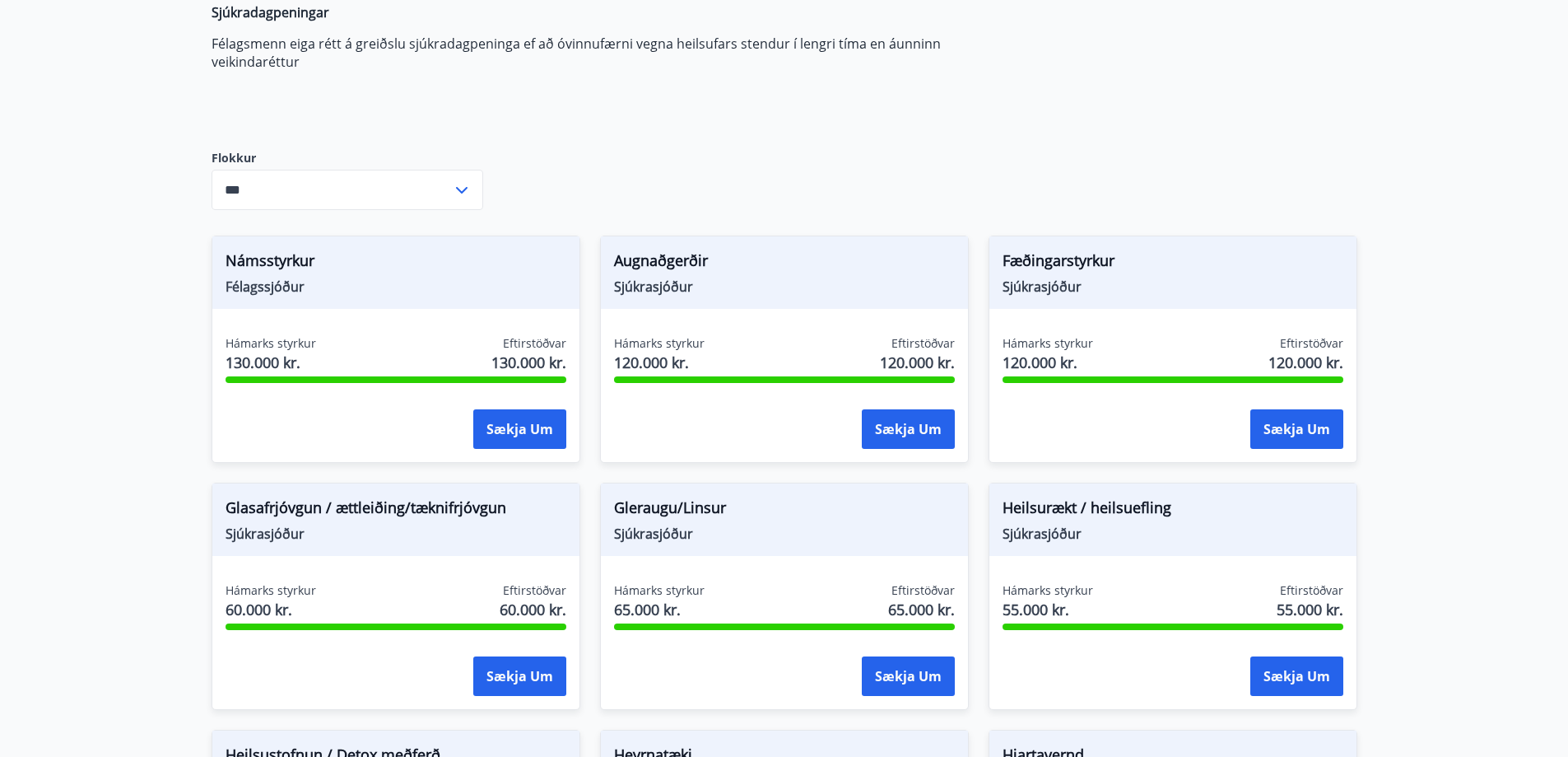
click at [453, 188] on icon at bounding box center [461, 189] width 19 height 20
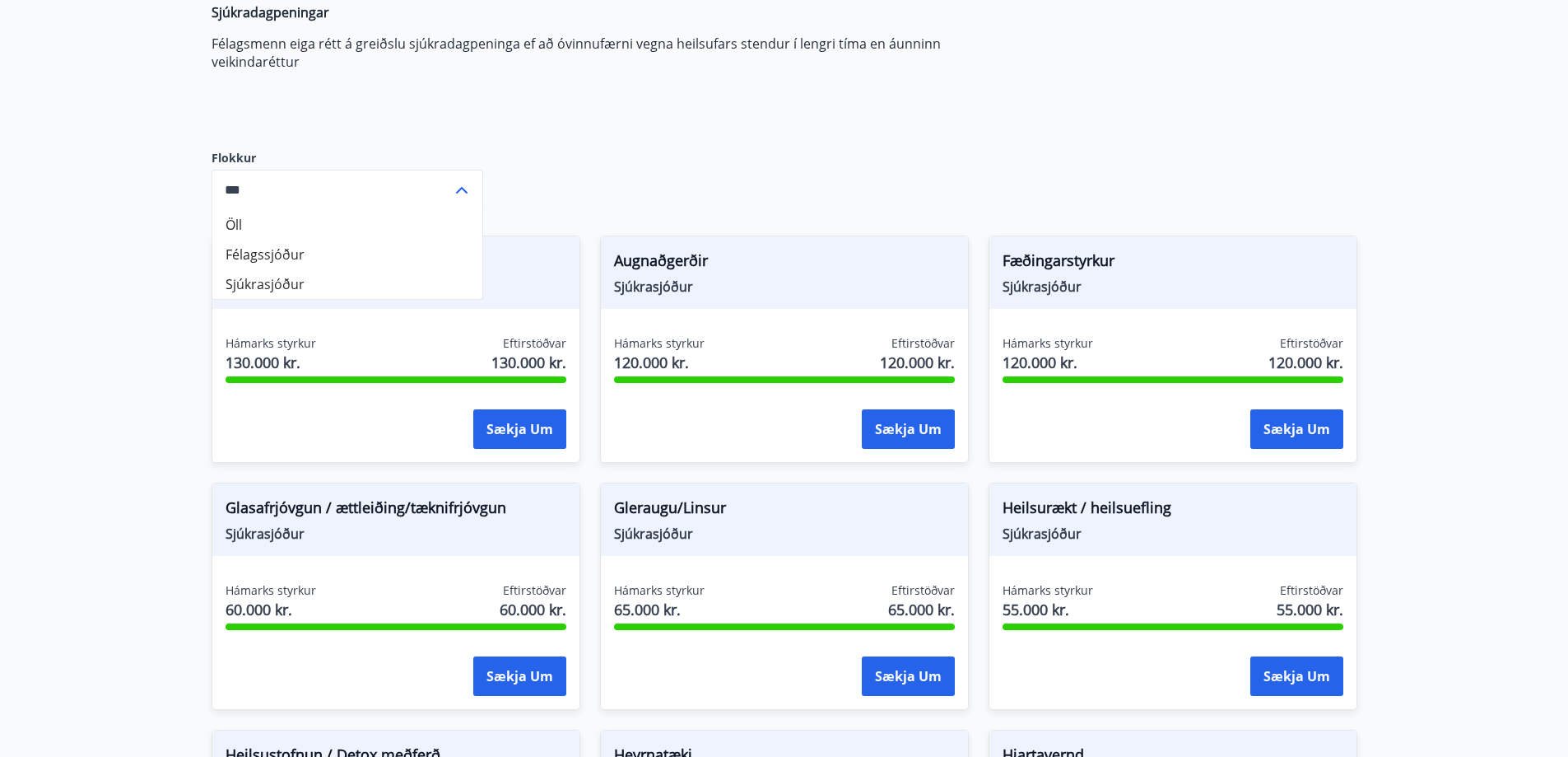
click at [279, 284] on li "Sjúkrasjóður" at bounding box center [347, 284] width 270 height 30
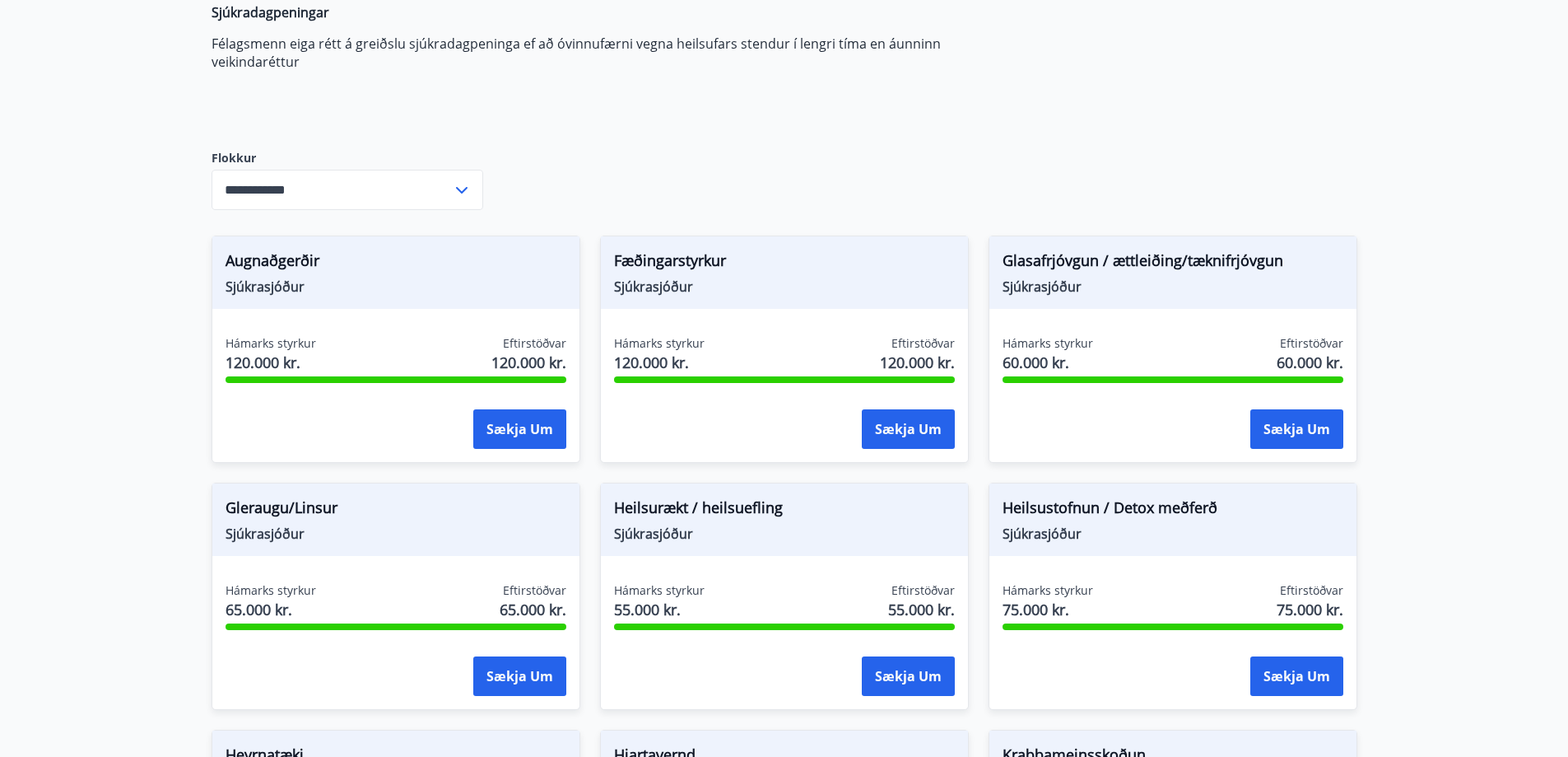
click at [404, 173] on input "**********" at bounding box center [331, 189] width 240 height 40
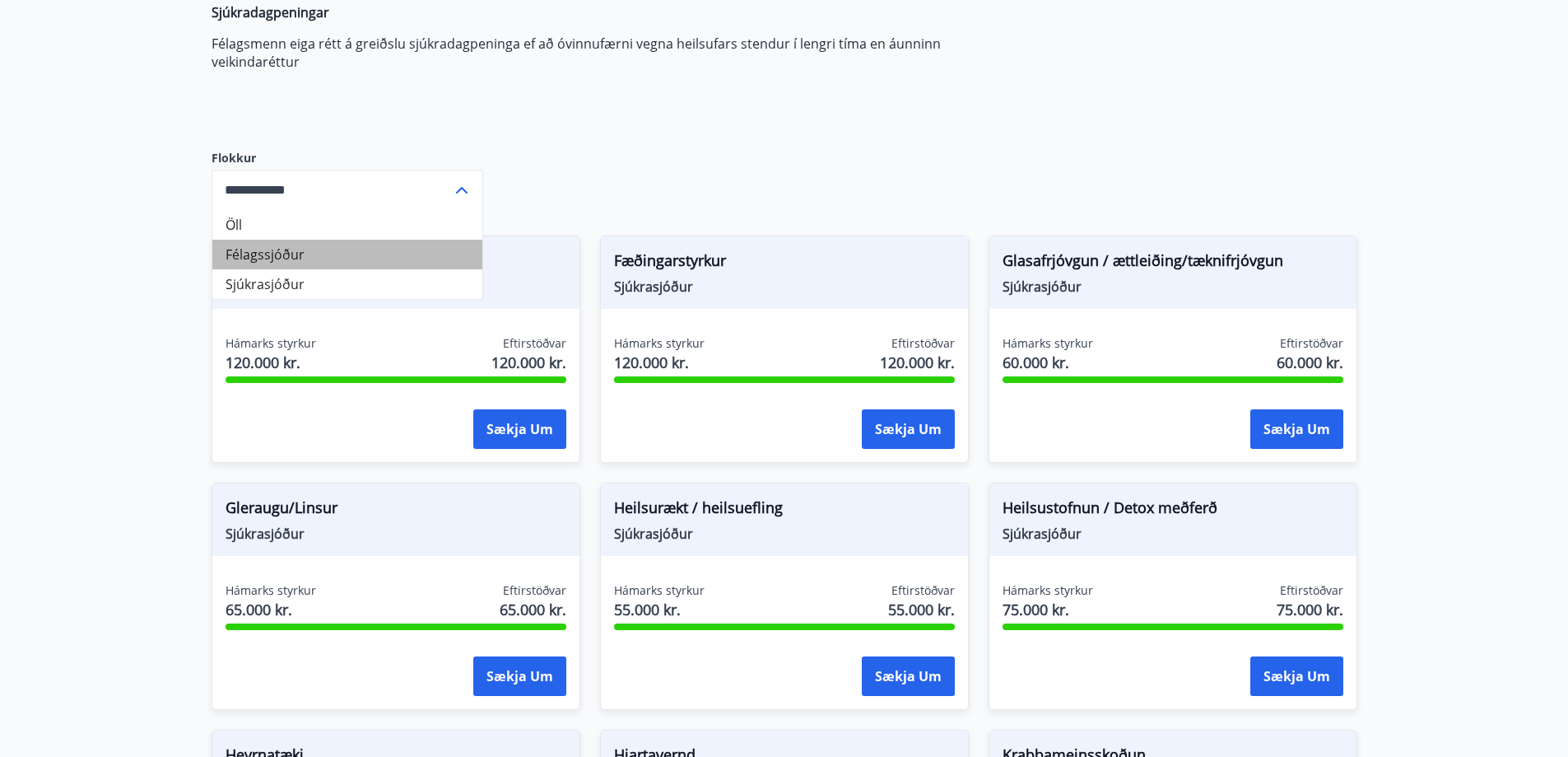
click at [372, 248] on li "Félagssjóður" at bounding box center [347, 255] width 270 height 30
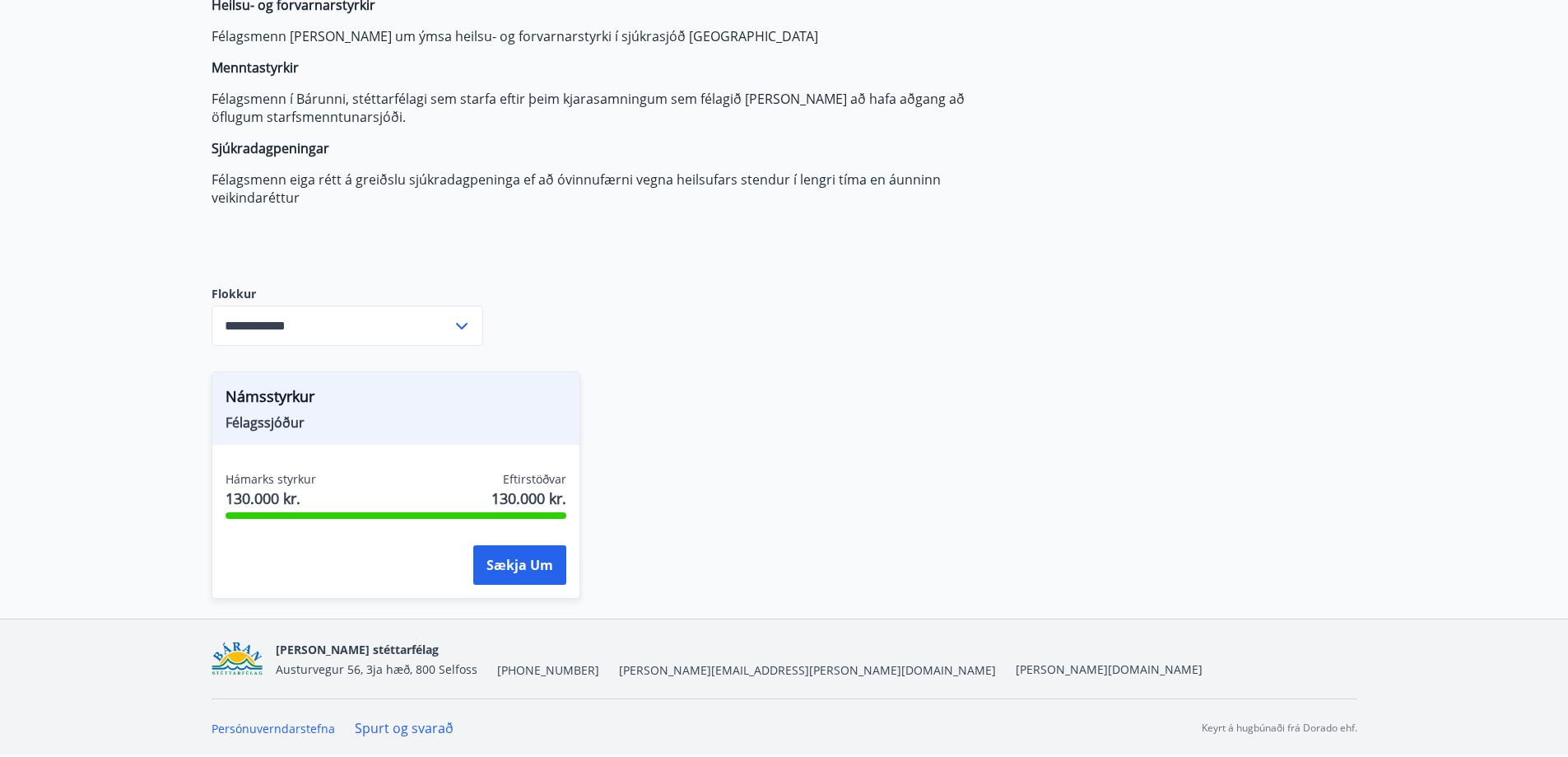
click at [417, 329] on input "**********" at bounding box center [331, 325] width 240 height 40
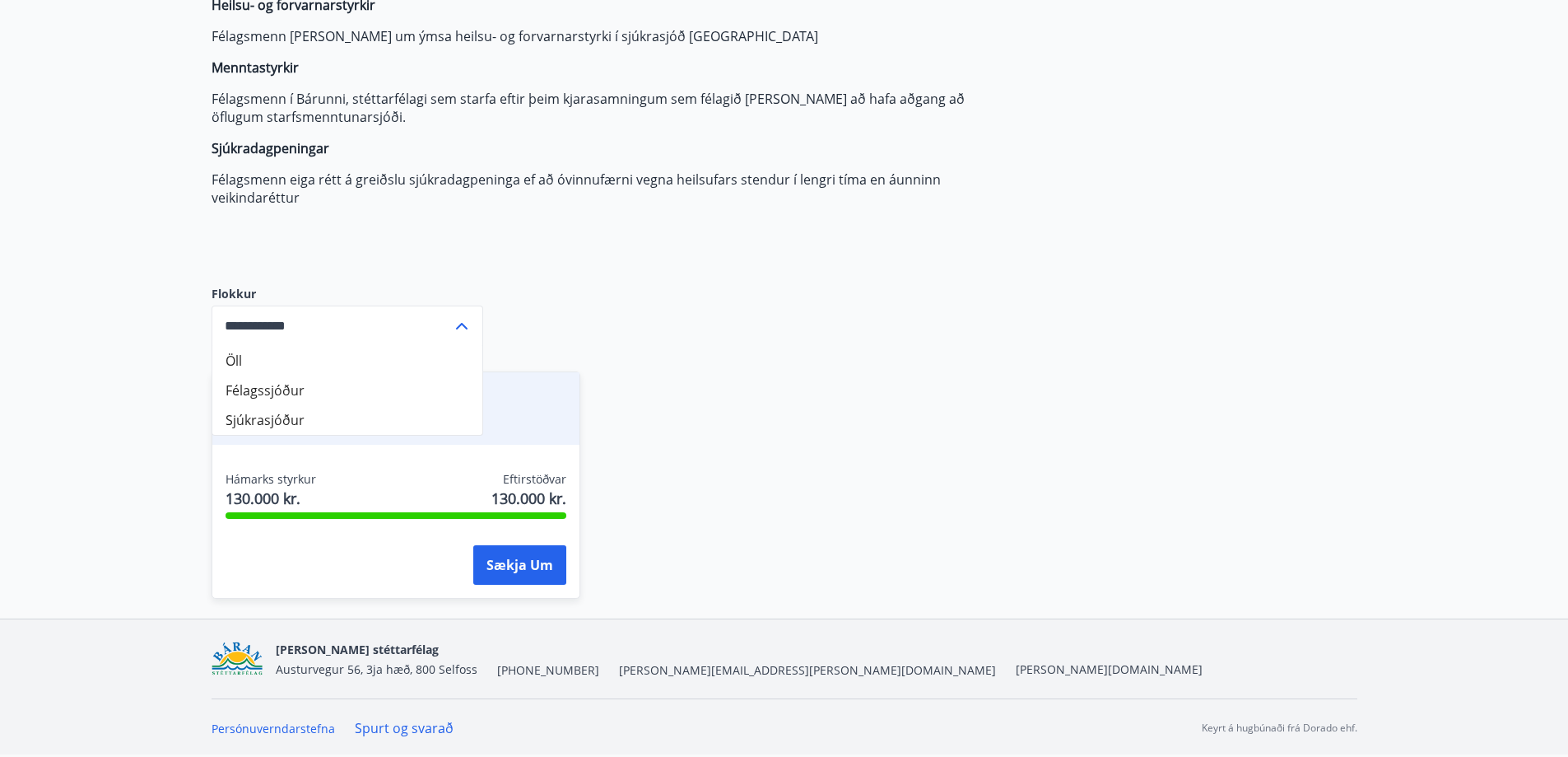
click at [403, 368] on li "Öll" at bounding box center [347, 360] width 270 height 30
type input "***"
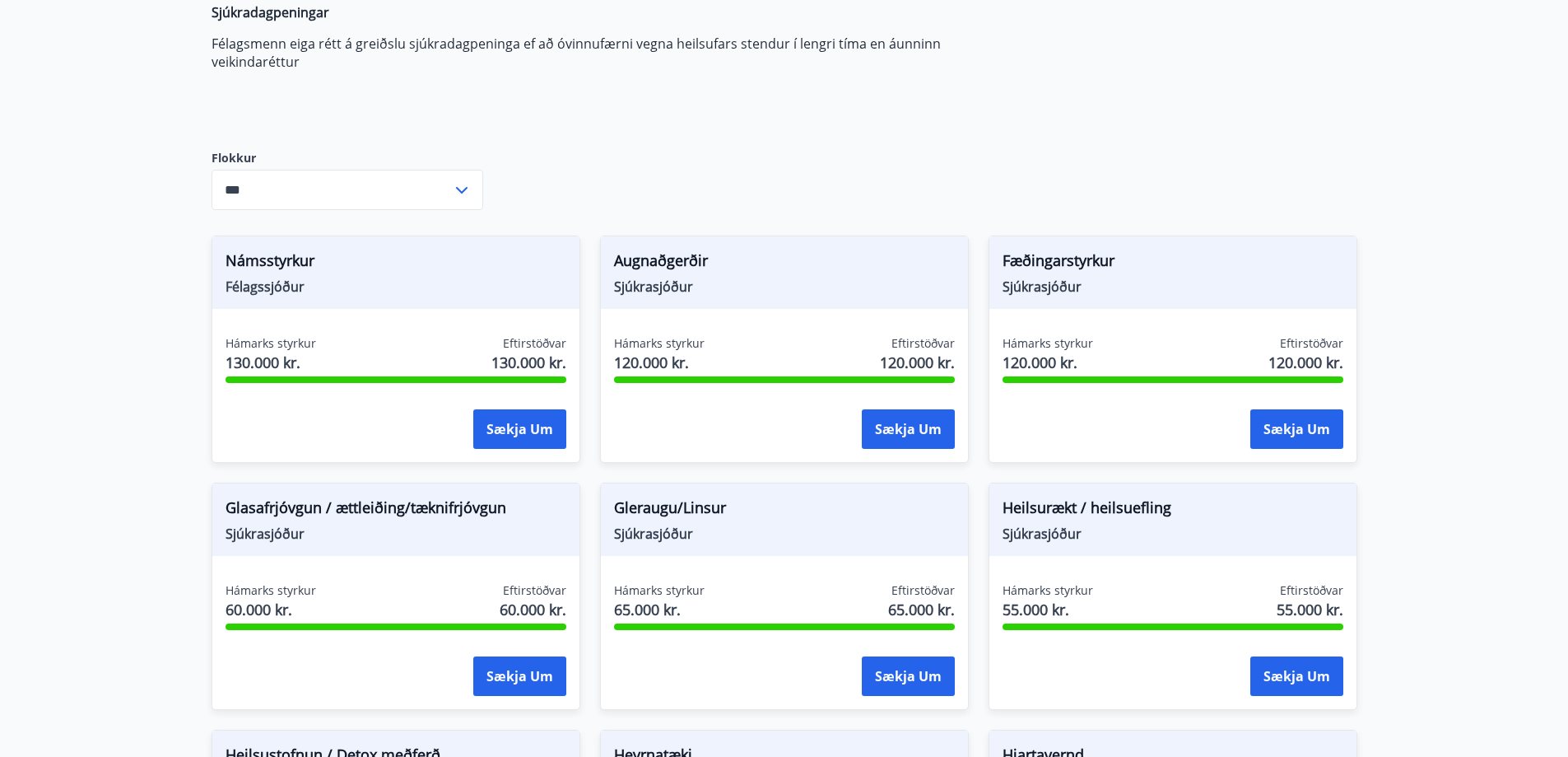
scroll to position [0, 0]
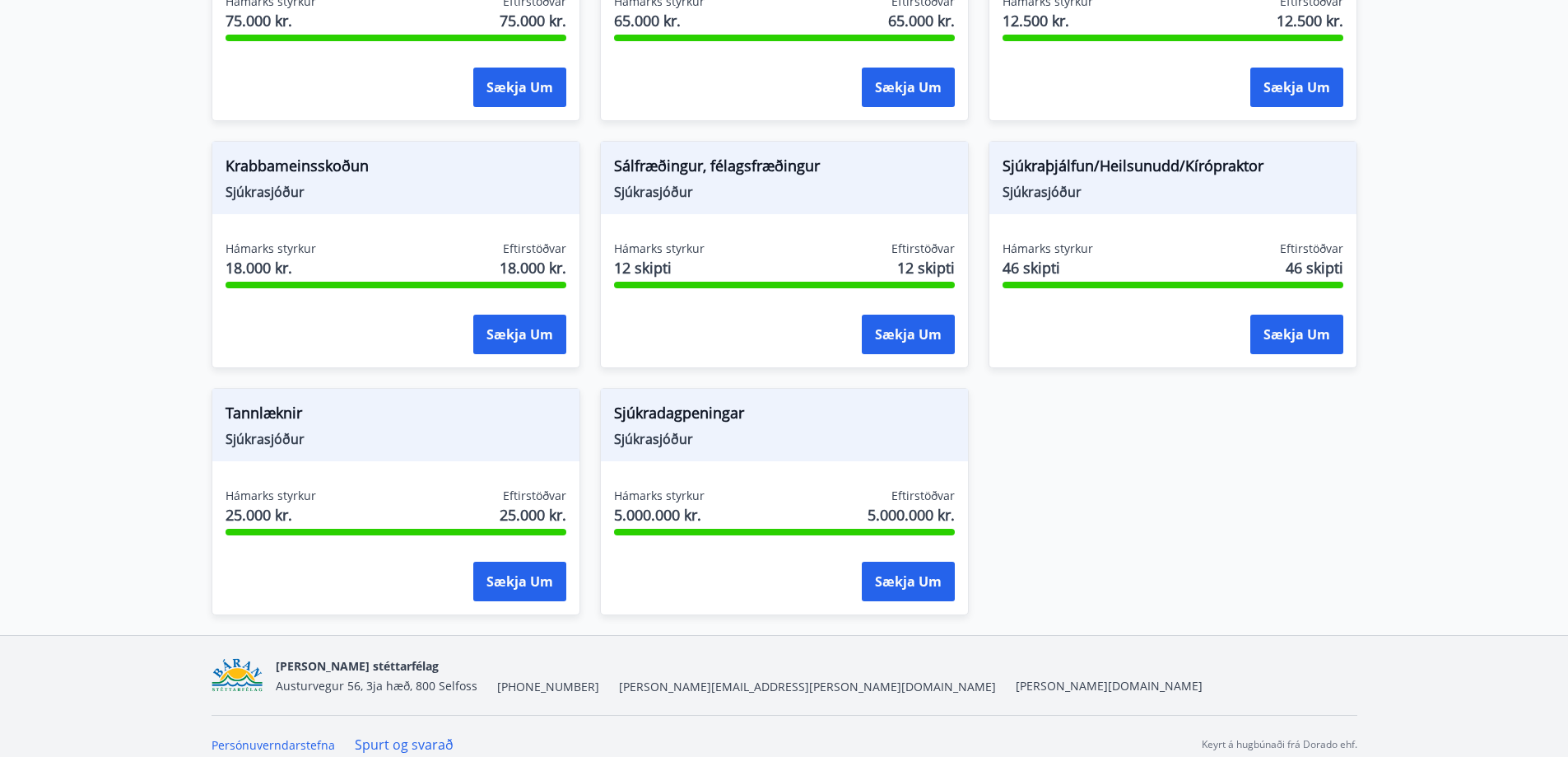
scroll to position [1182, 0]
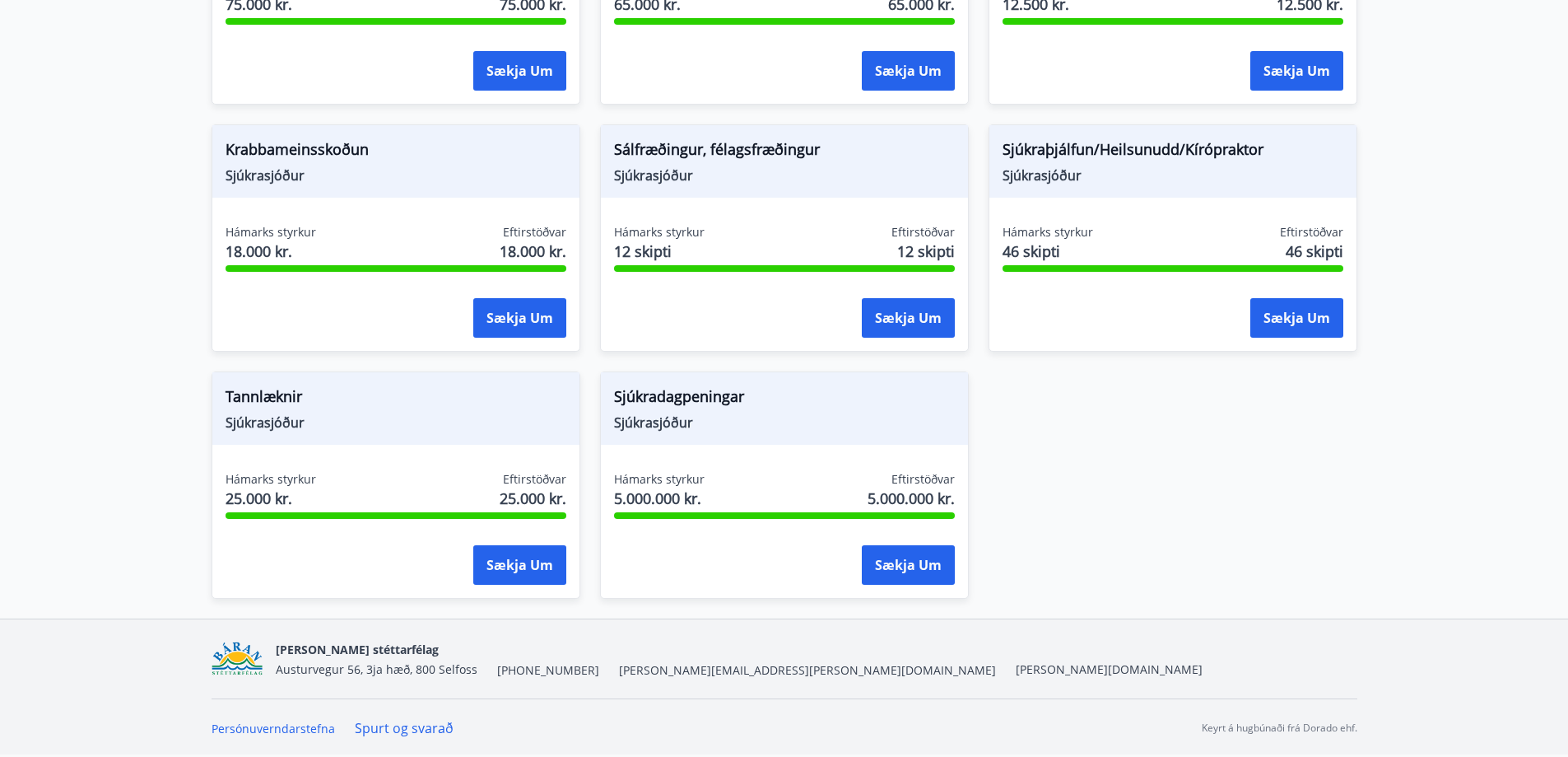
click at [875, 395] on span "Sjúkradagpeningar" at bounding box center [784, 399] width 341 height 28
click at [891, 565] on button "Sækja um" at bounding box center [909, 565] width 93 height 40
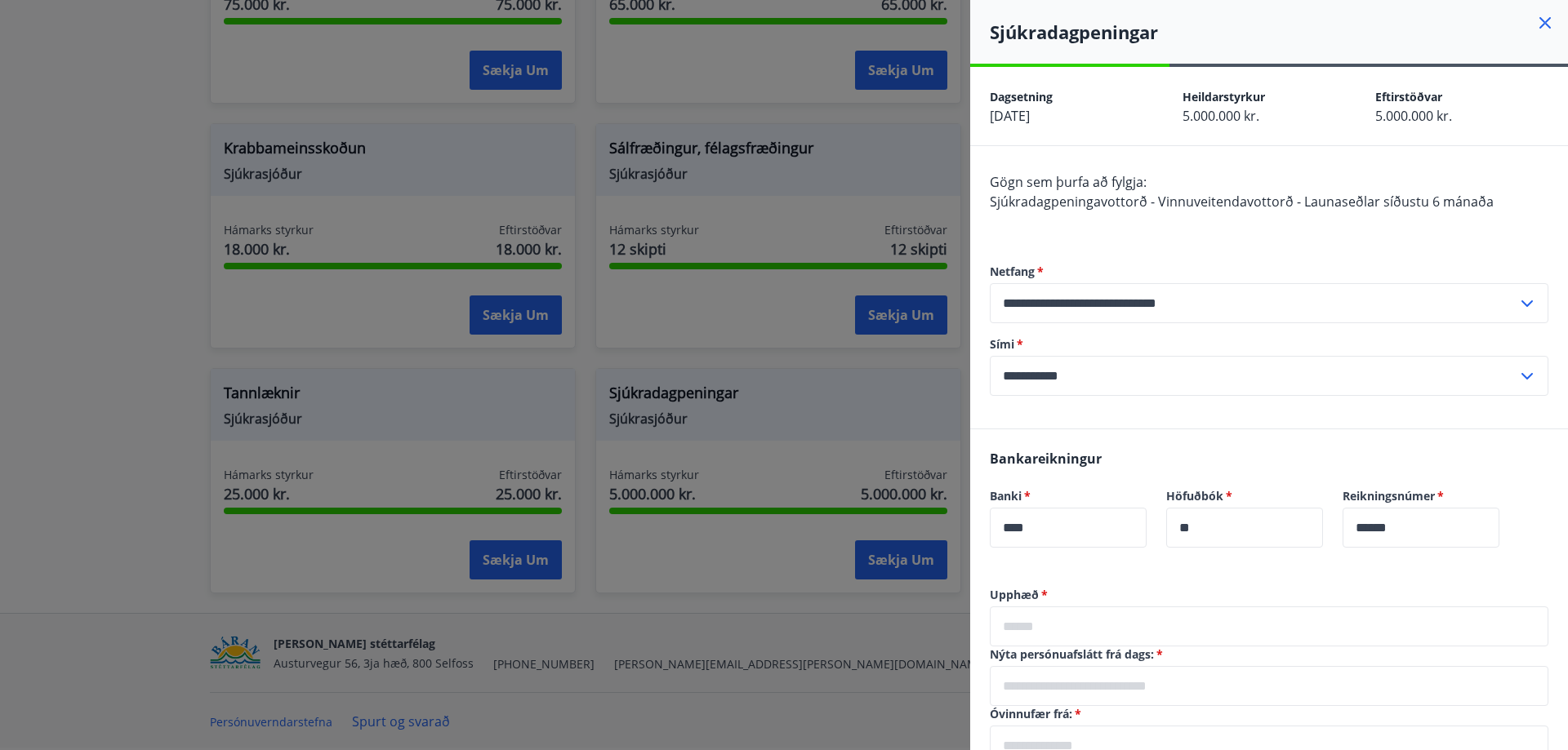
click at [119, 305] on div at bounding box center [784, 375] width 1568 height 750
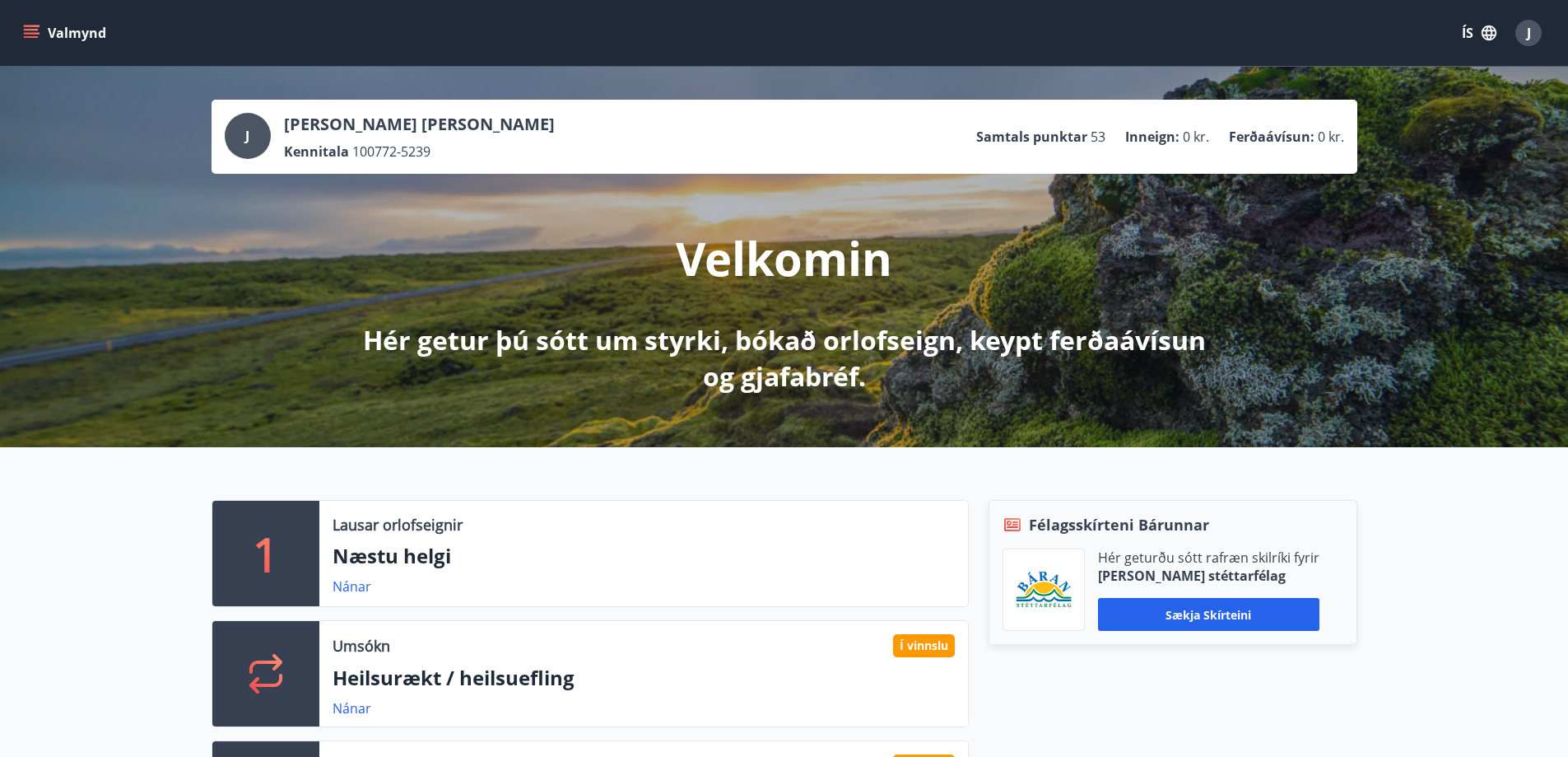
click at [36, 30] on icon "menu" at bounding box center [32, 30] width 15 height 2
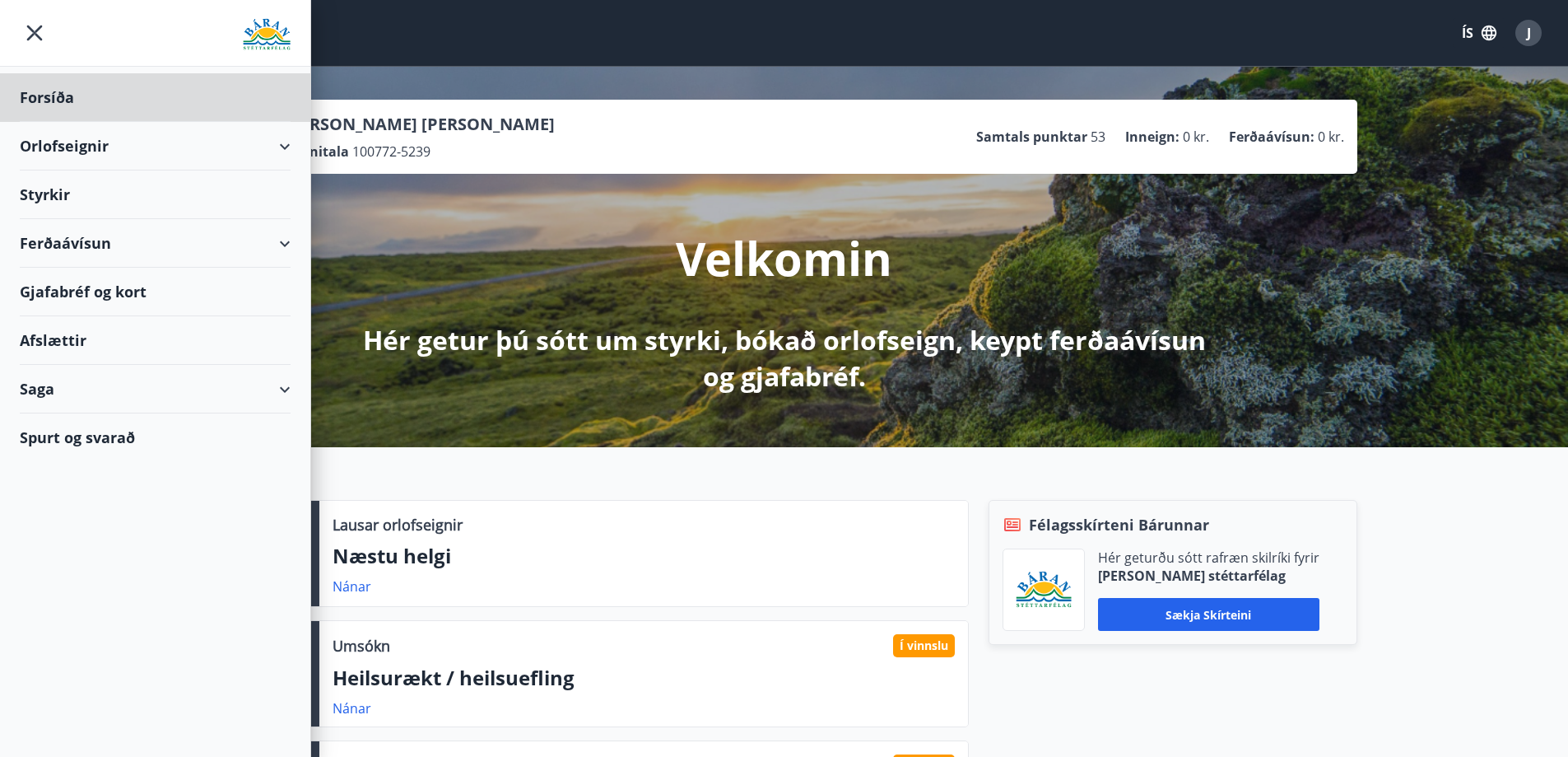
click at [49, 122] on div "Styrkir" at bounding box center [155, 98] width 271 height 48
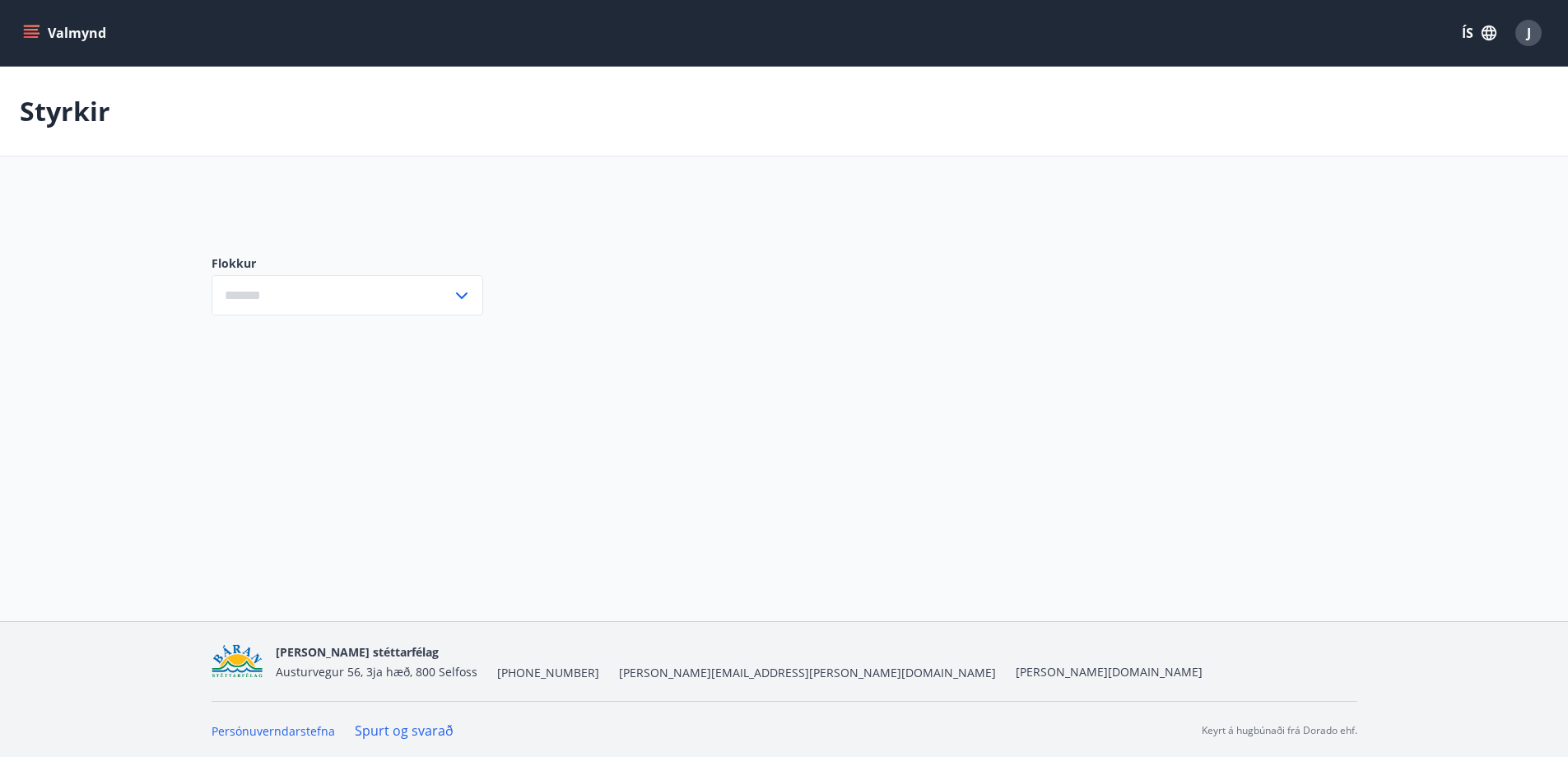
type input "***"
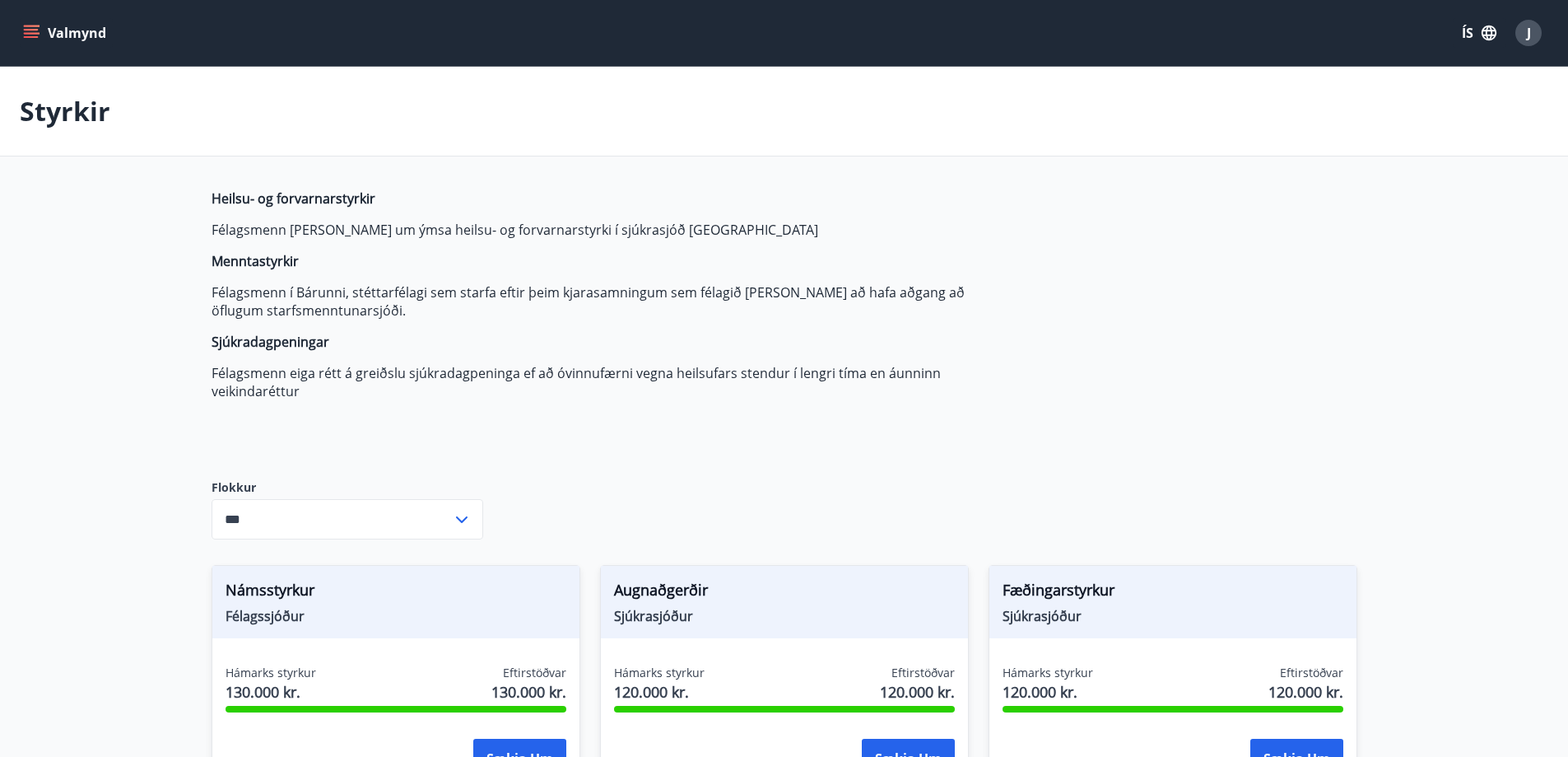
click at [84, 125] on p "Styrkir" at bounding box center [65, 111] width 91 height 36
click at [51, 33] on button "Valmynd" at bounding box center [66, 33] width 93 height 30
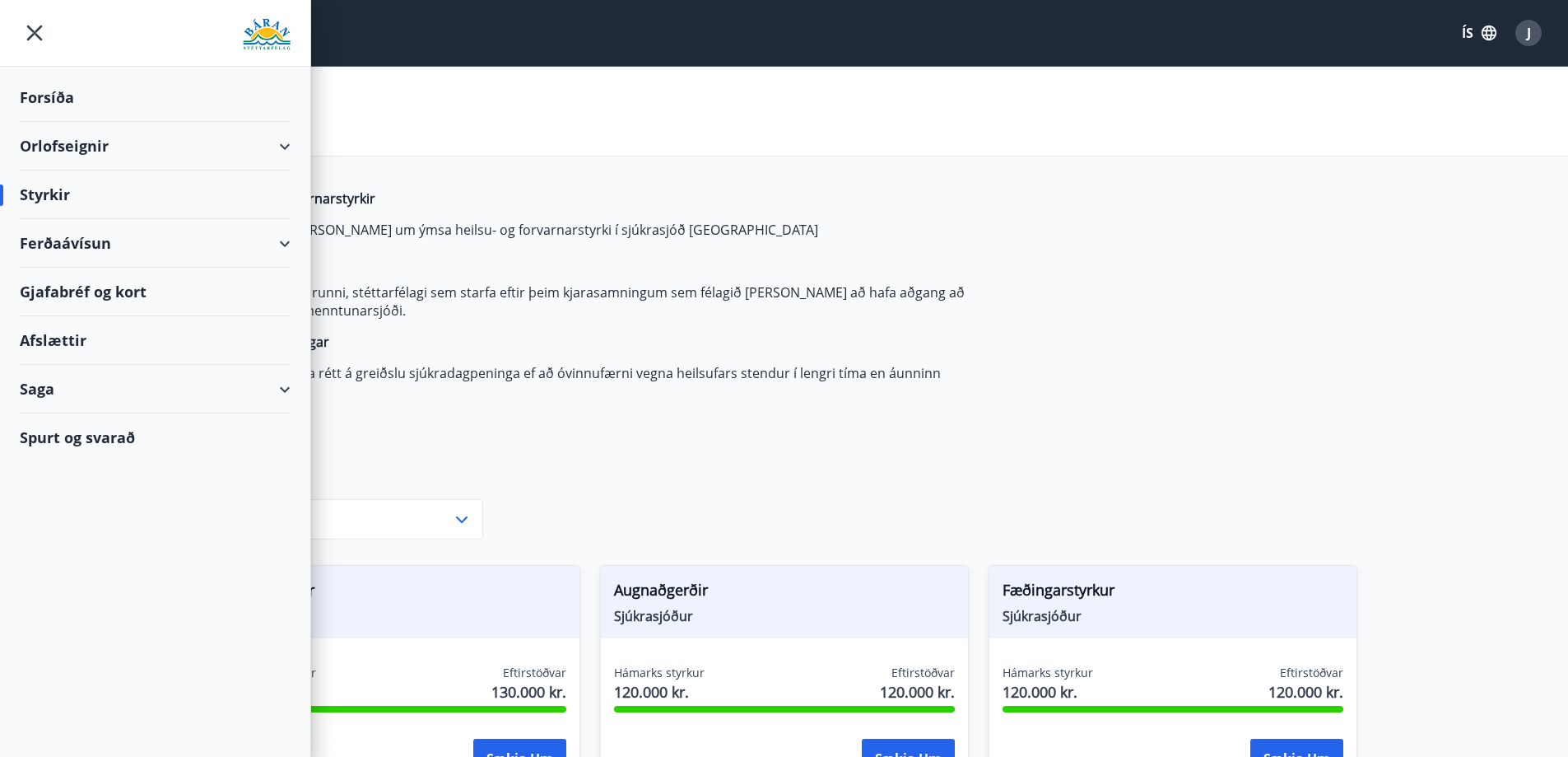
click at [60, 104] on div "Forsíða" at bounding box center [155, 98] width 271 height 48
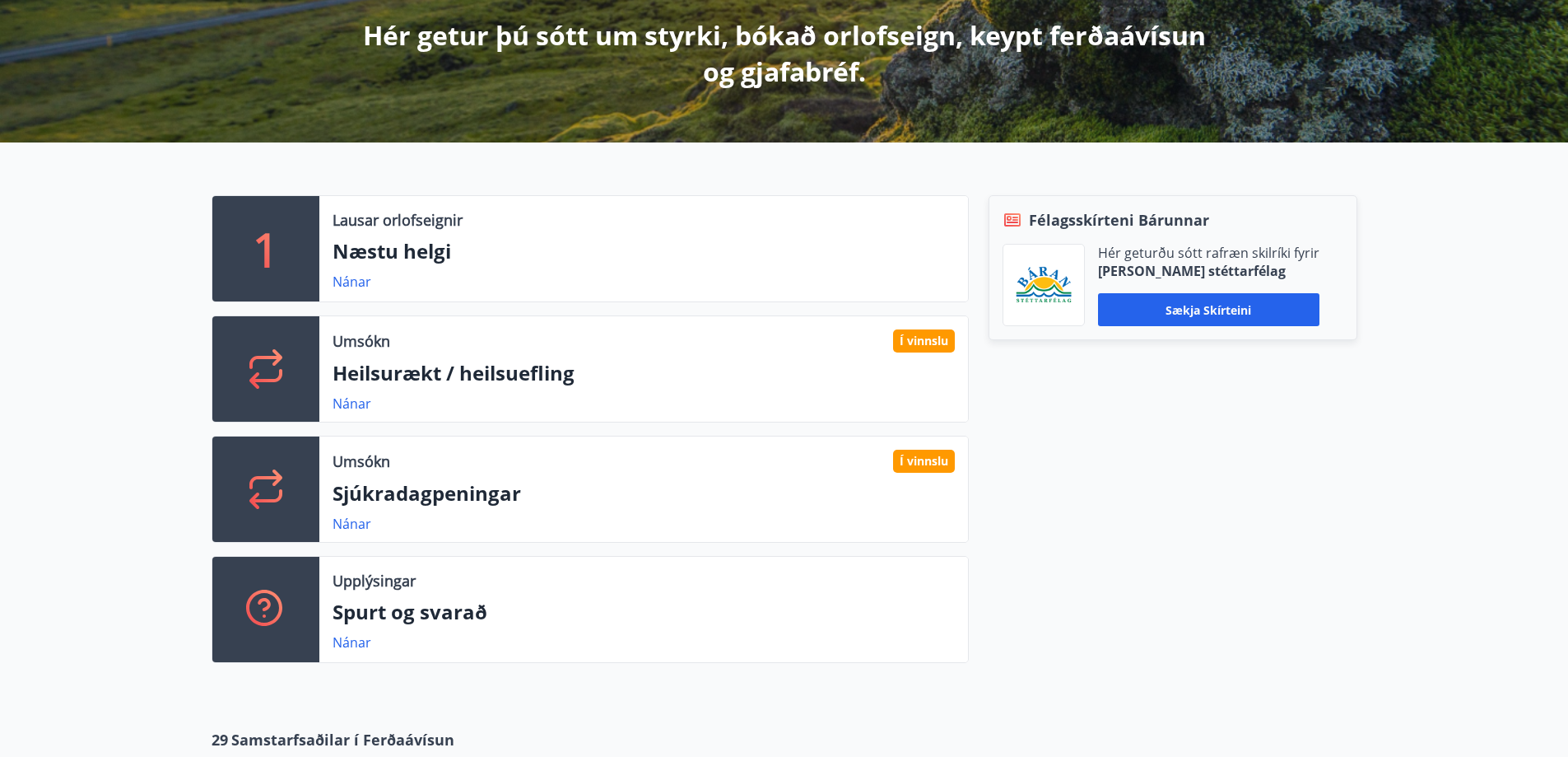
scroll to position [330, 0]
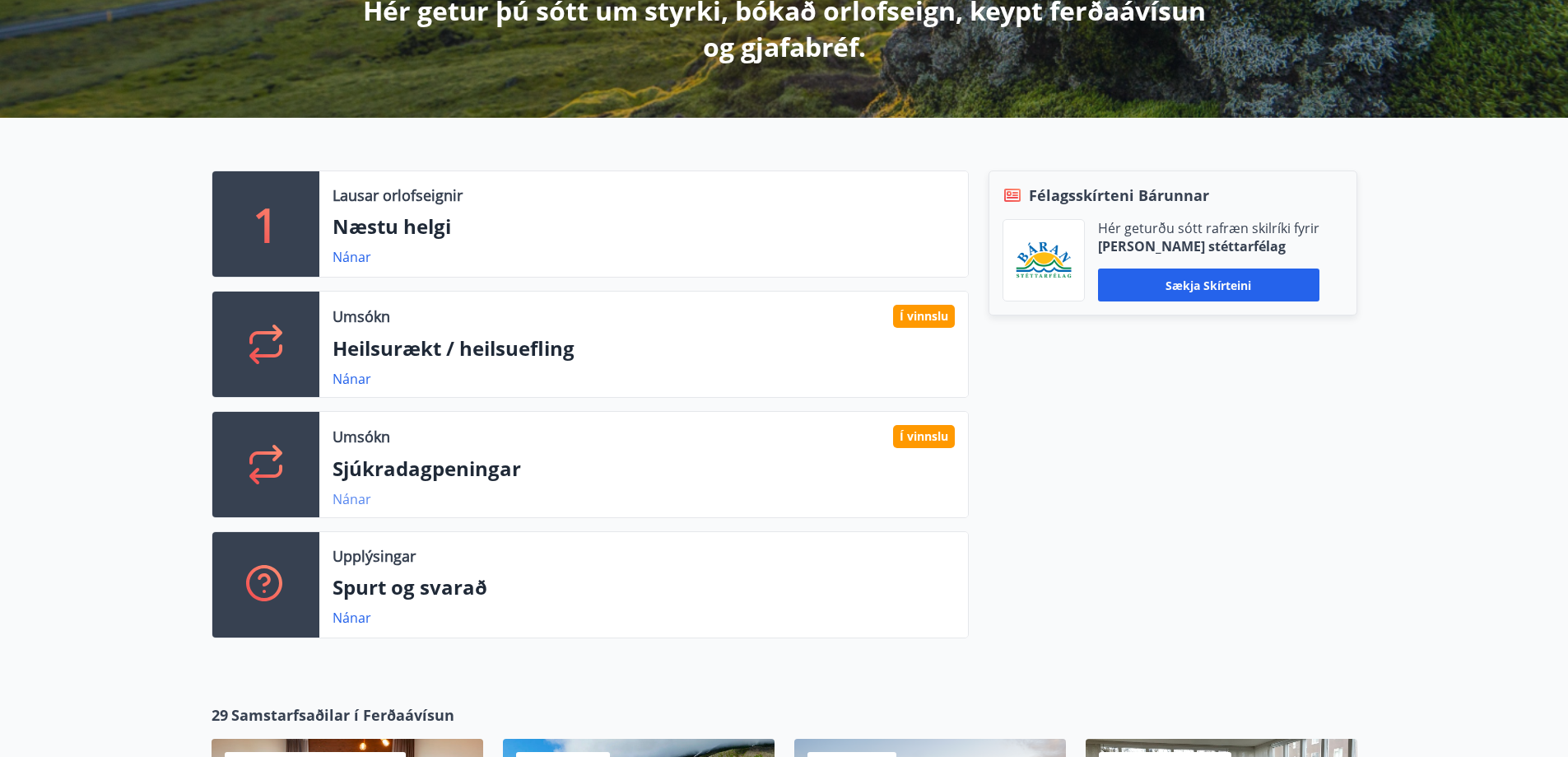
click at [351, 496] on link "Nánar" at bounding box center [352, 500] width 39 height 19
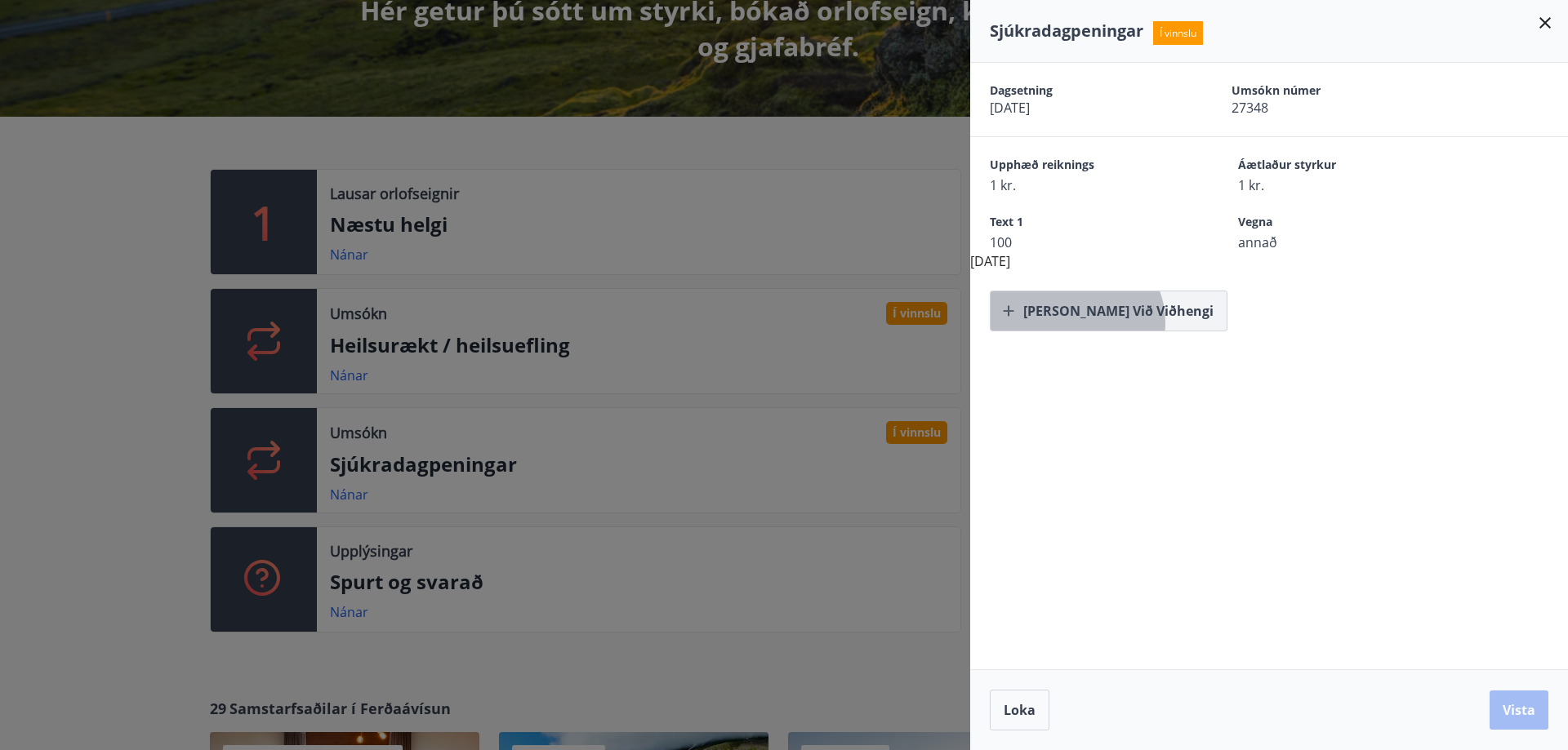
click at [1074, 322] on button "[PERSON_NAME] við viðhengi" at bounding box center [1109, 311] width 238 height 40
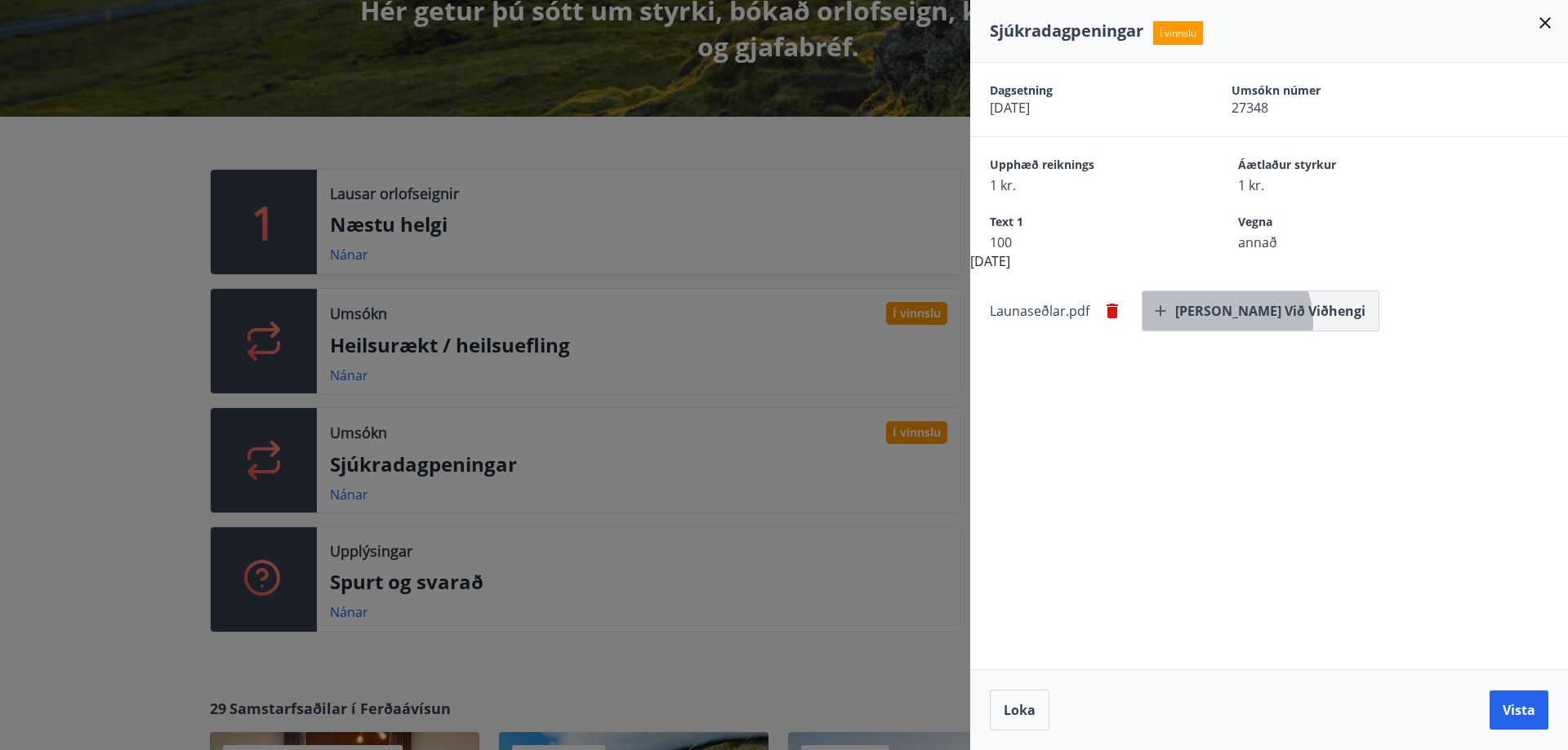
click at [1222, 321] on button "[PERSON_NAME] við viðhengi" at bounding box center [1260, 311] width 238 height 40
click at [1295, 316] on button "[PERSON_NAME] við viðhengi" at bounding box center [1345, 311] width 238 height 40
click at [1245, 316] on button "[PERSON_NAME] við viðhengi" at bounding box center [1320, 311] width 238 height 40
click at [1510, 708] on button "Vista" at bounding box center [1519, 710] width 59 height 40
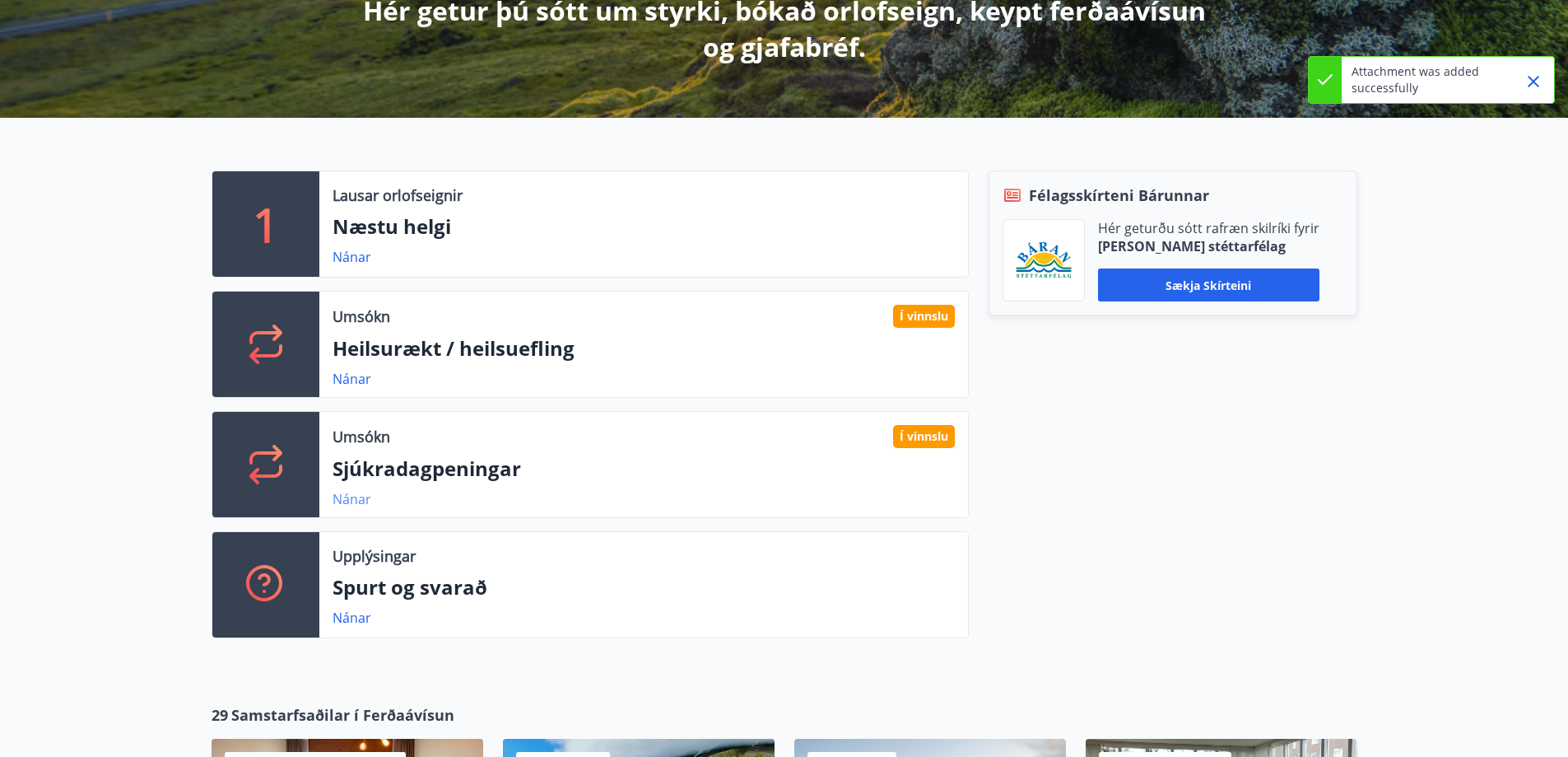
click at [358, 494] on link "Nánar" at bounding box center [352, 500] width 39 height 19
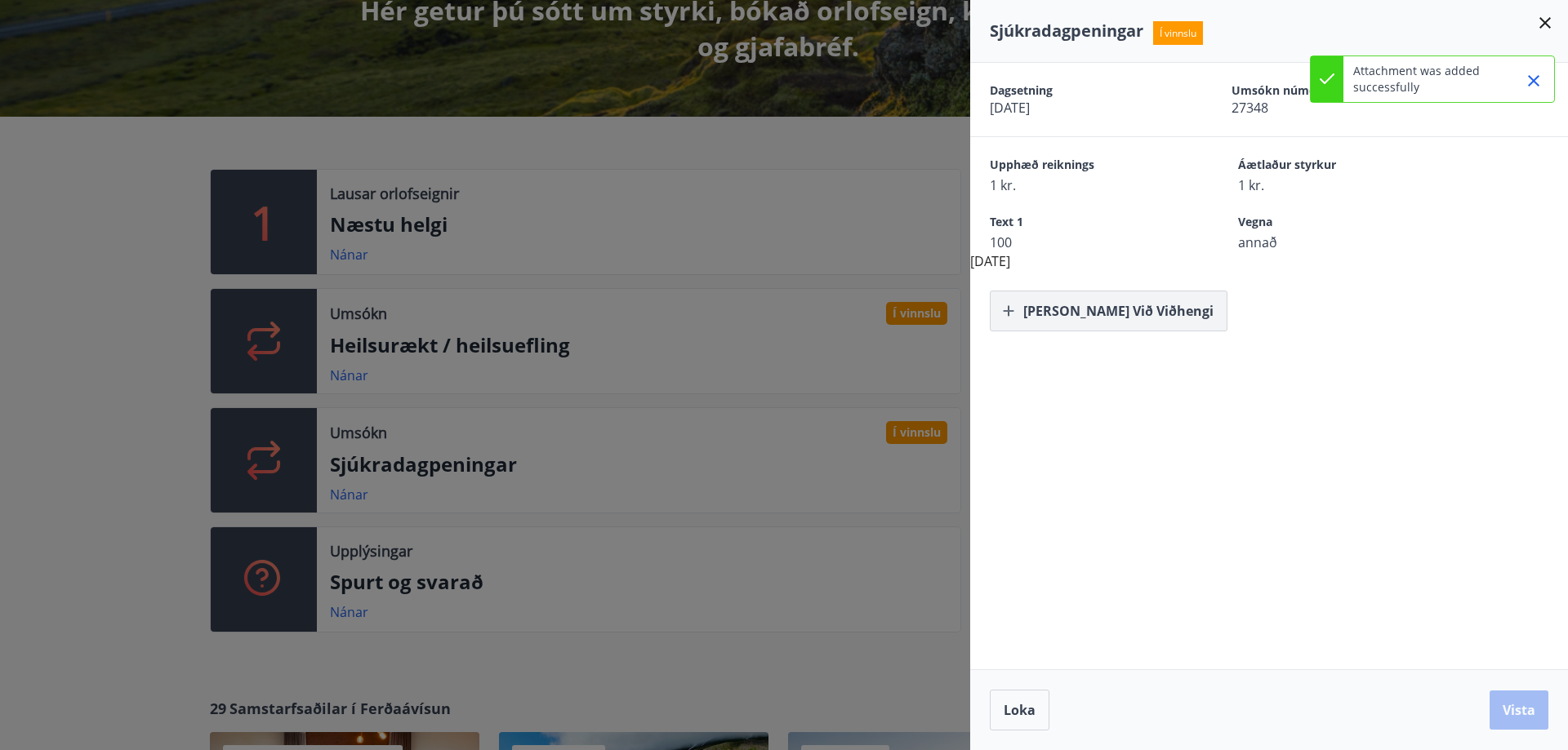
click at [1086, 327] on button "[PERSON_NAME] við viðhengi" at bounding box center [1109, 311] width 238 height 40
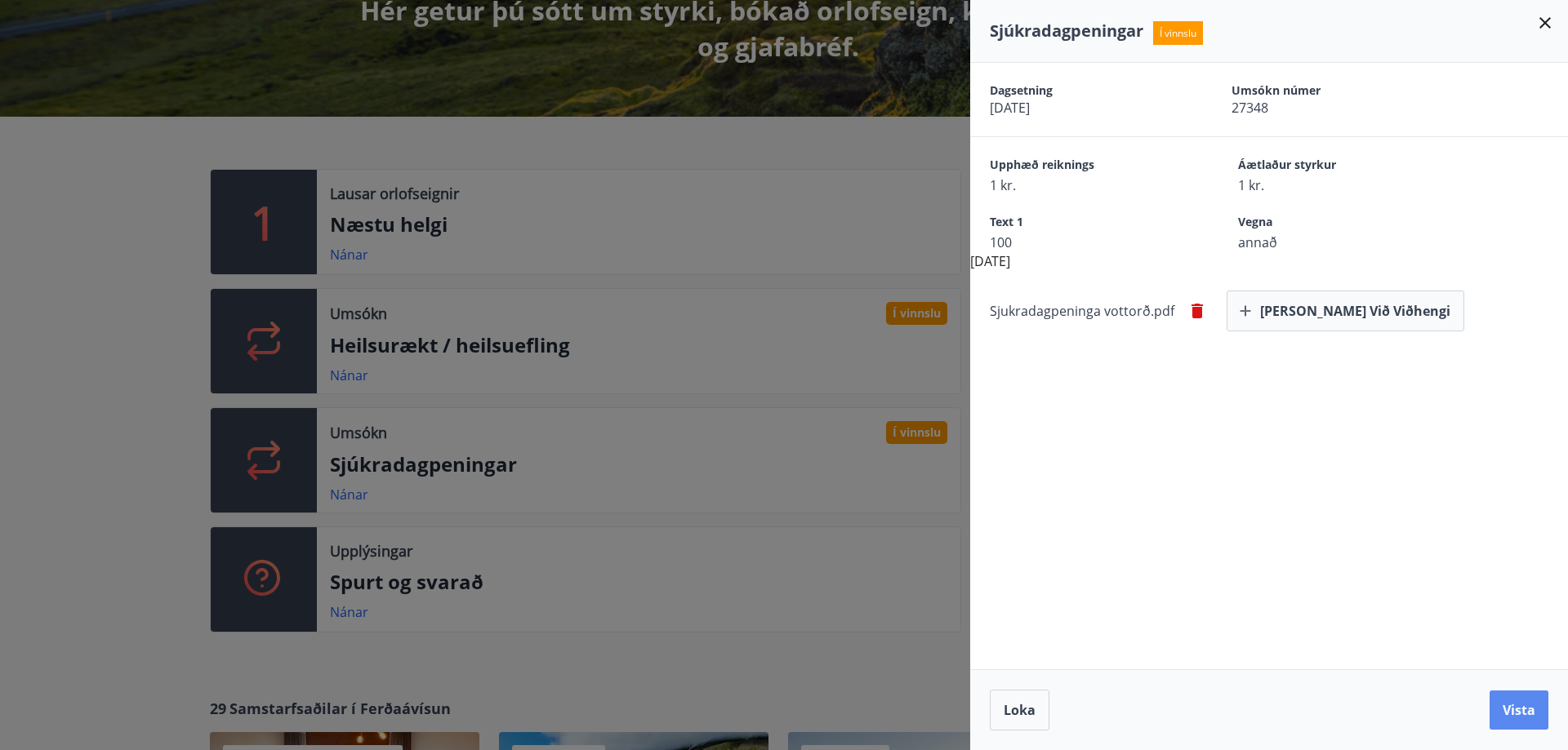
click at [1538, 716] on button "Vista" at bounding box center [1519, 710] width 59 height 40
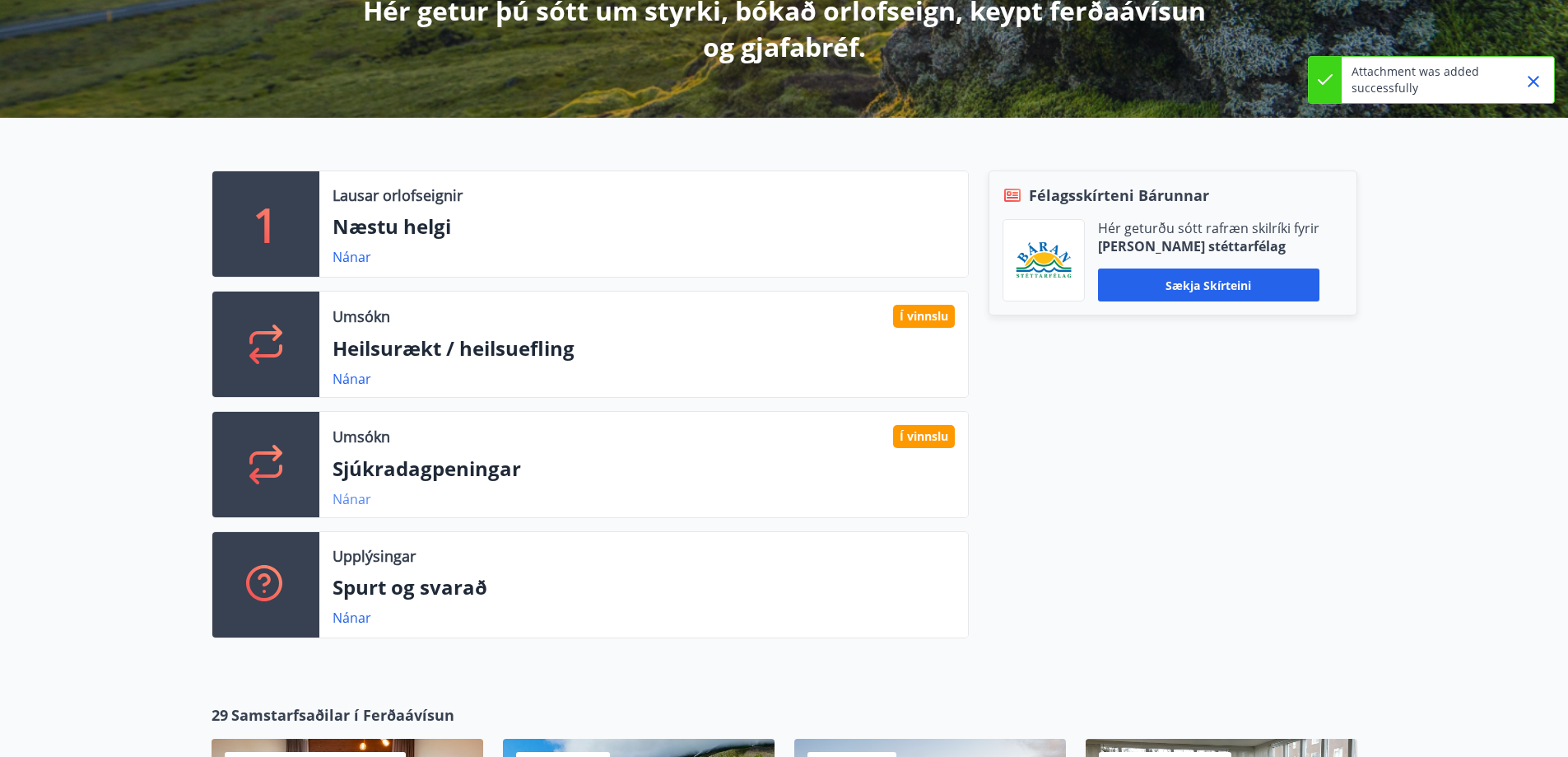
click at [353, 494] on link "Nánar" at bounding box center [352, 500] width 39 height 19
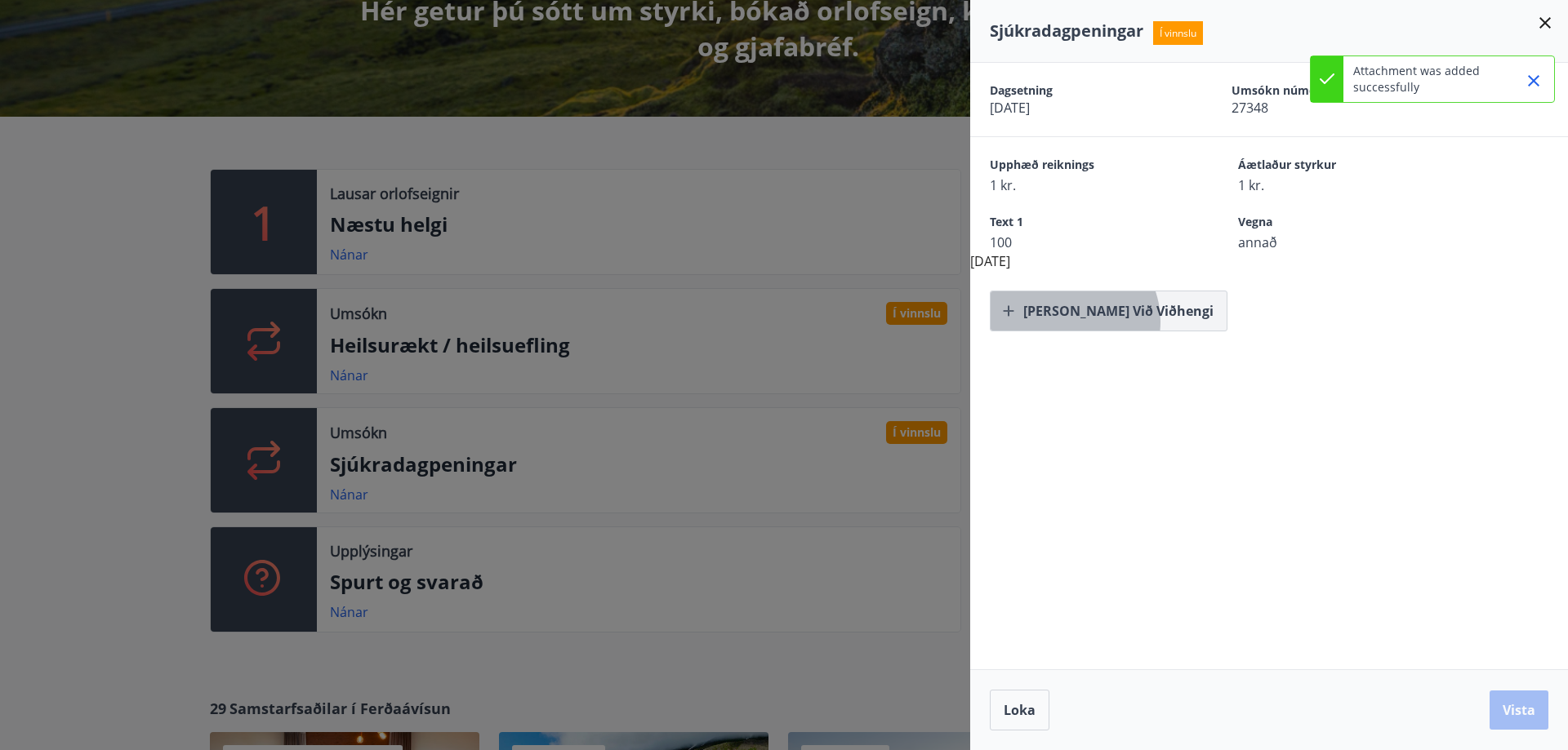
click at [1065, 321] on button "[PERSON_NAME] við viðhengi" at bounding box center [1109, 311] width 238 height 40
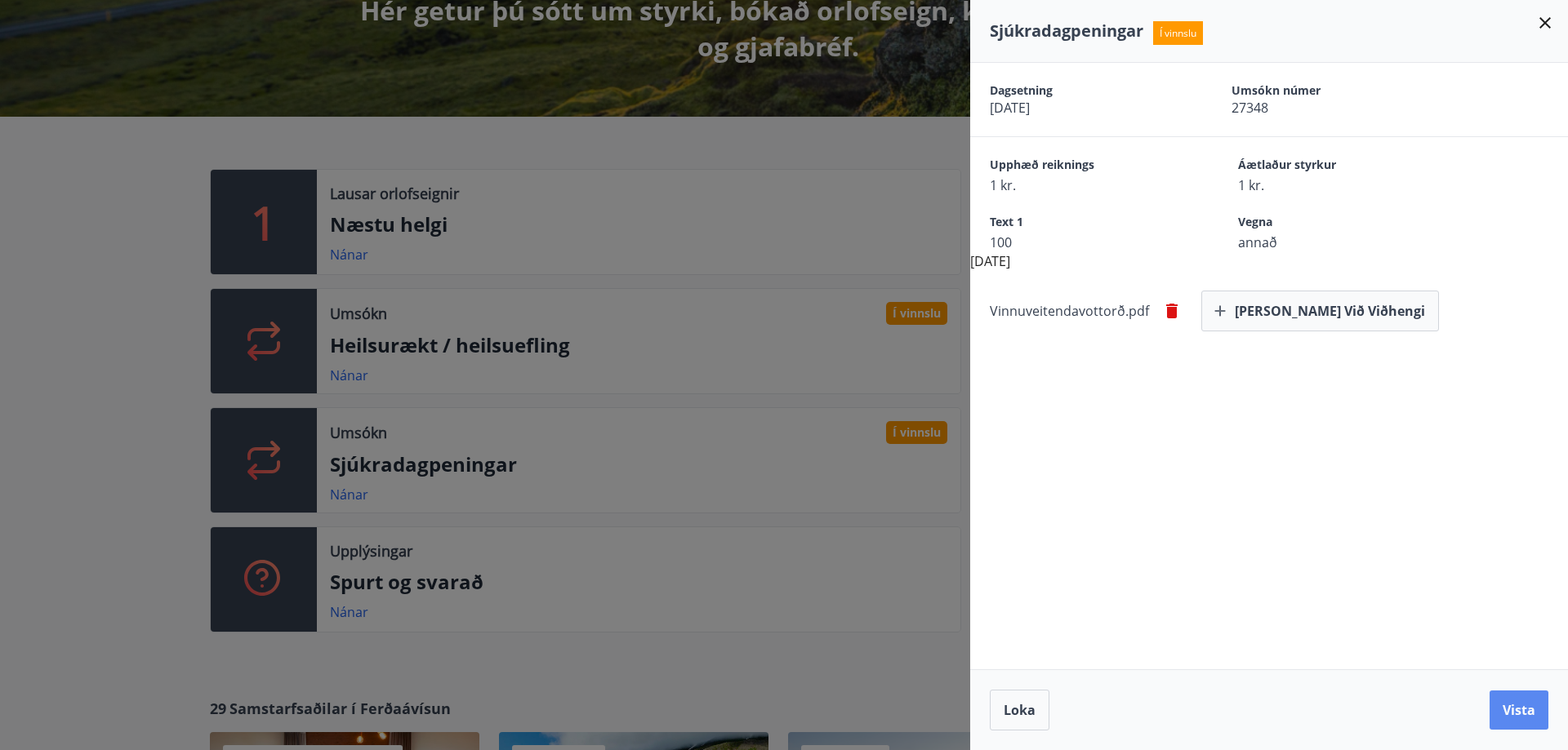
click at [1516, 714] on button "Vista" at bounding box center [1519, 710] width 59 height 40
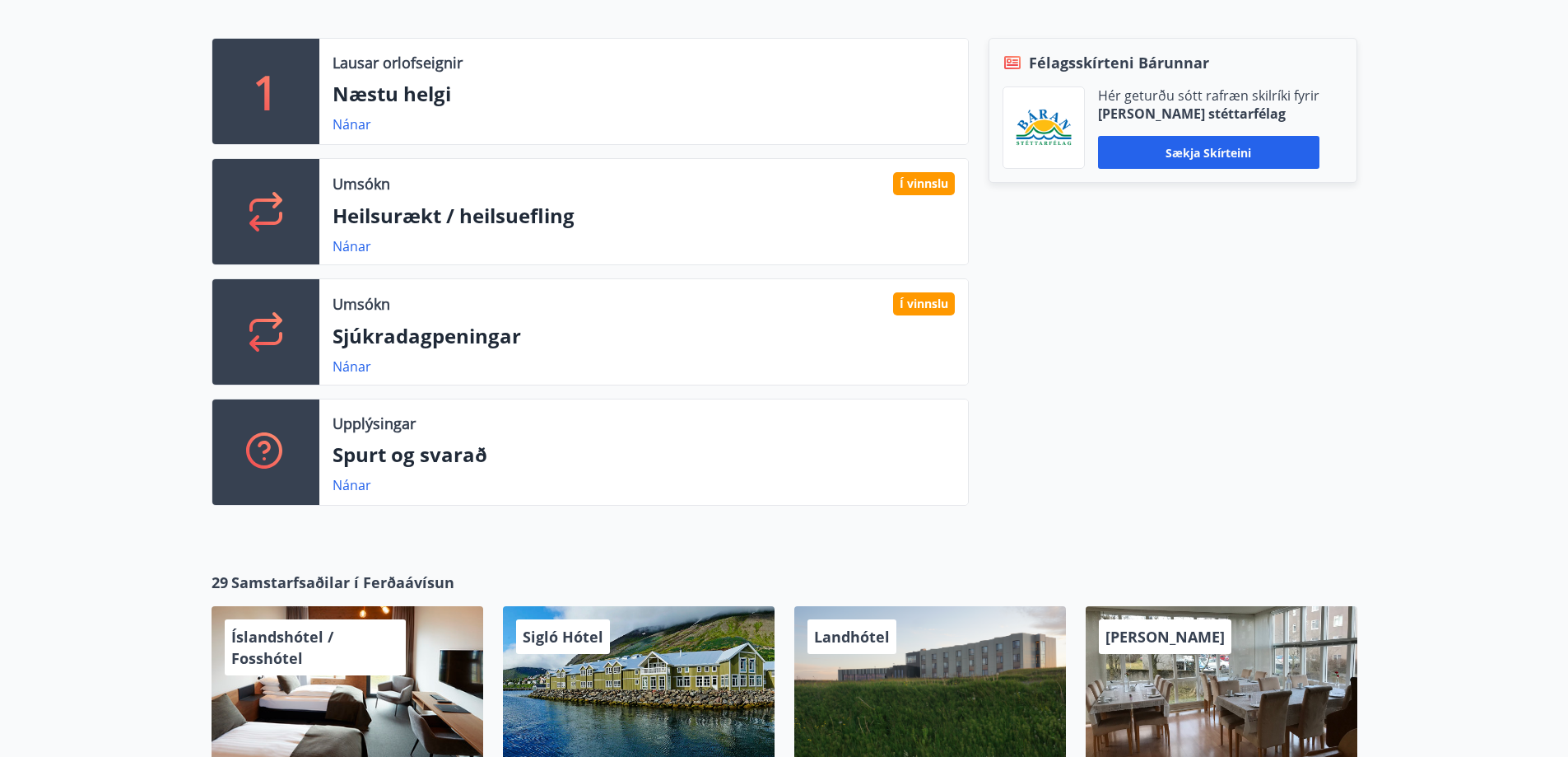
scroll to position [659, 0]
